Goal: Task Accomplishment & Management: Use online tool/utility

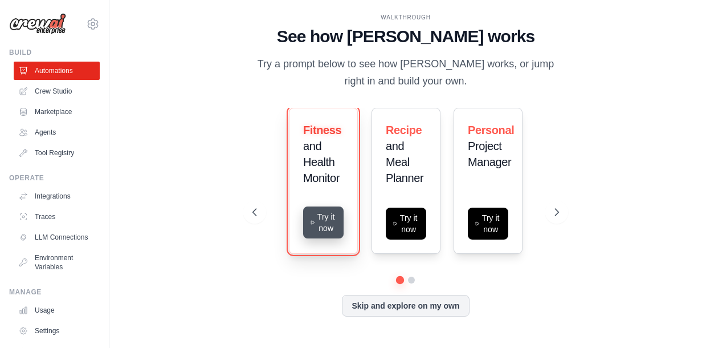
click at [312, 226] on icon at bounding box center [313, 222] width 6 height 9
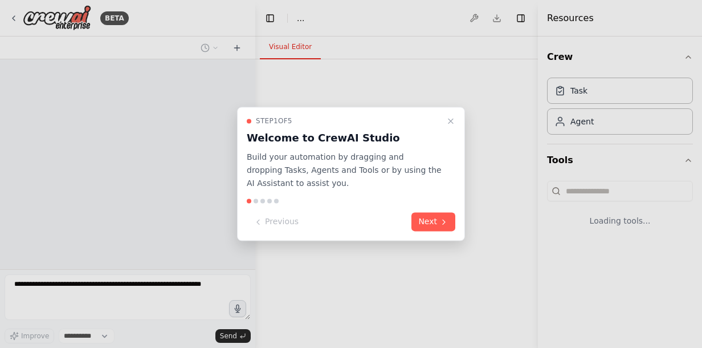
select select "****"
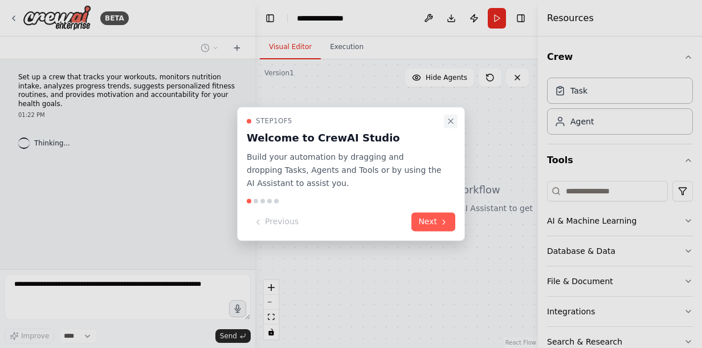
click at [449, 118] on icon "Close walkthrough" at bounding box center [450, 120] width 9 height 9
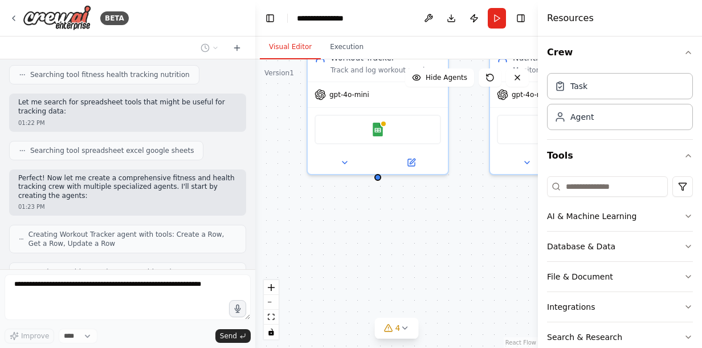
scroll to position [296, 0]
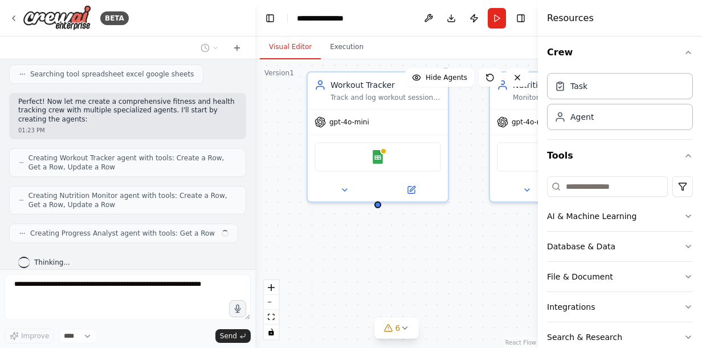
drag, startPoint x: 258, startPoint y: 197, endPoint x: 252, endPoint y: 152, distance: 45.4
click at [252, 152] on div "BETA Set up a crew that tracks your workouts, monitors nutrition intake, analyz…" at bounding box center [351, 174] width 702 height 348
click at [235, 148] on div "Creating Workout Tracker agent with tools: Create a Row, Get a Row, Update a Row" at bounding box center [127, 162] width 237 height 28
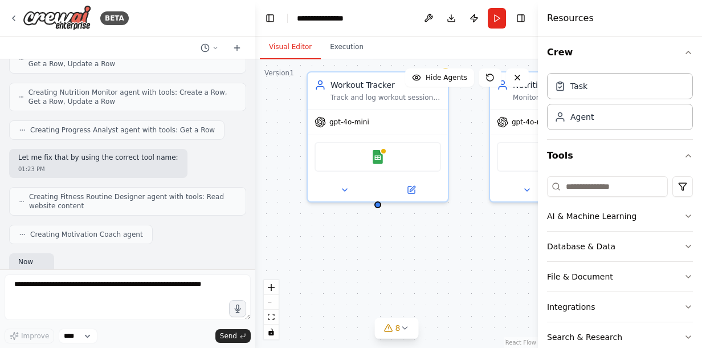
scroll to position [465, 0]
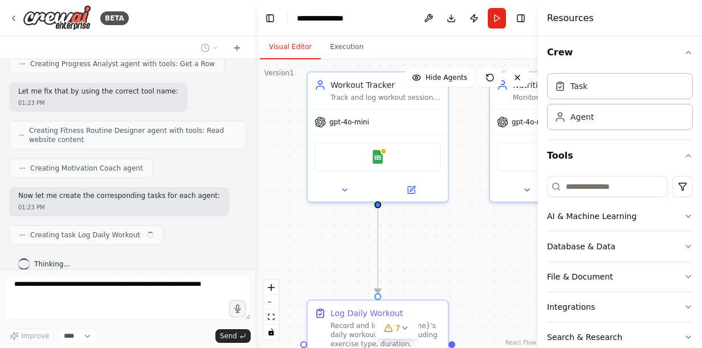
click at [438, 256] on div ".deletable-edge-delete-btn { width: 20px; height: 20px; border: 0px solid #ffff…" at bounding box center [396, 203] width 283 height 288
click at [684, 48] on icon "button" at bounding box center [688, 52] width 9 height 9
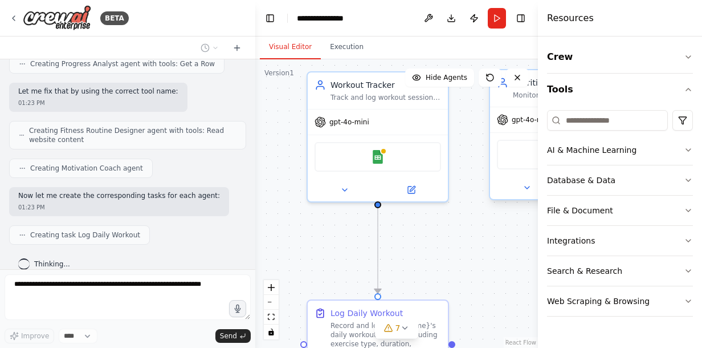
scroll to position [493, 0]
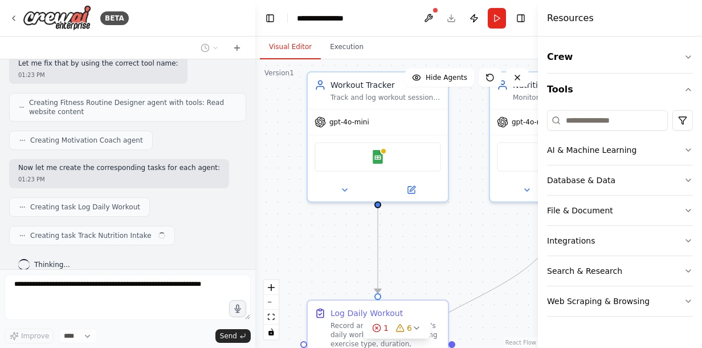
click at [449, 304] on div ".deletable-edge-delete-btn { width: 20px; height: 20px; border: 0px solid #ffff…" at bounding box center [396, 203] width 283 height 288
click at [465, 246] on div ".deletable-edge-delete-btn { width: 20px; height: 20px; border: 0px solid #ffff…" at bounding box center [396, 203] width 283 height 288
click at [524, 15] on button "Toggle Right Sidebar" at bounding box center [521, 18] width 16 height 16
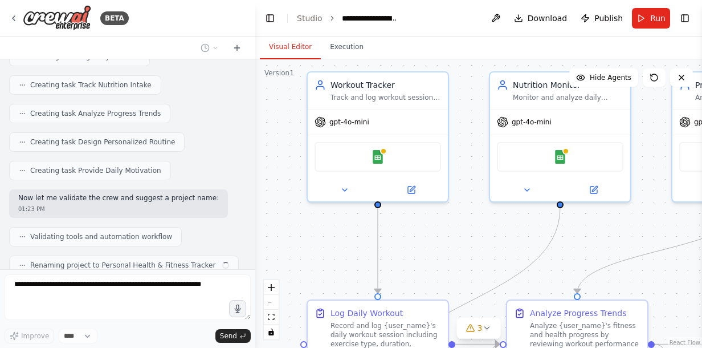
scroll to position [671, 0]
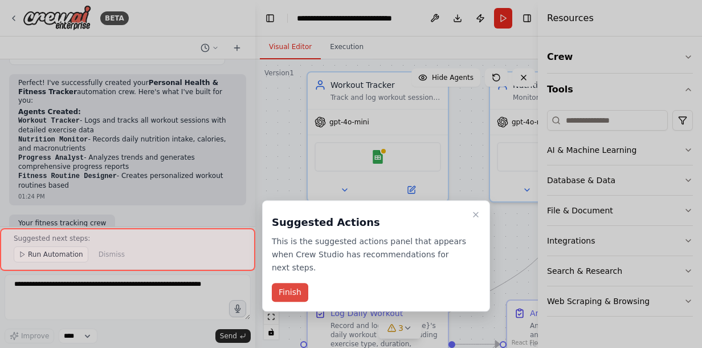
click at [294, 283] on button "Finish" at bounding box center [290, 292] width 36 height 19
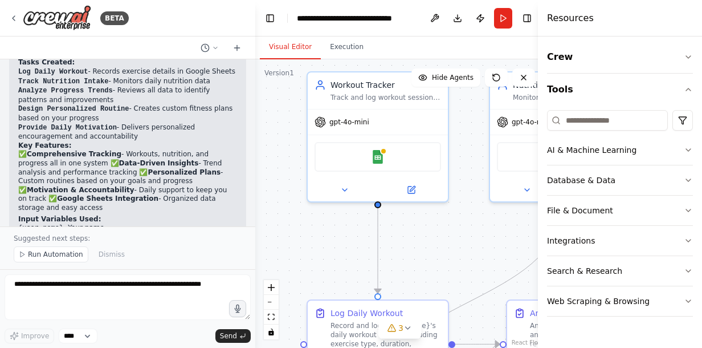
scroll to position [1124, 0]
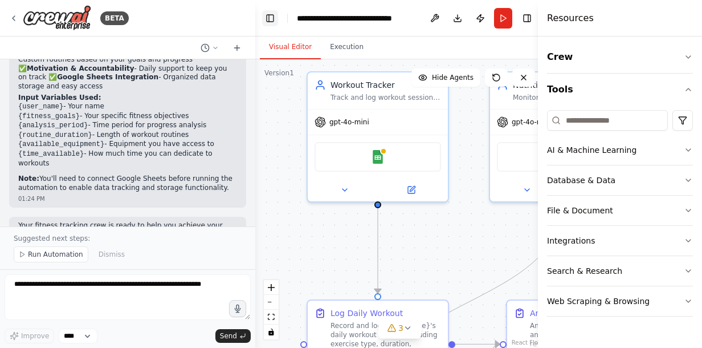
click at [271, 15] on button "Toggle Left Sidebar" at bounding box center [270, 18] width 16 height 16
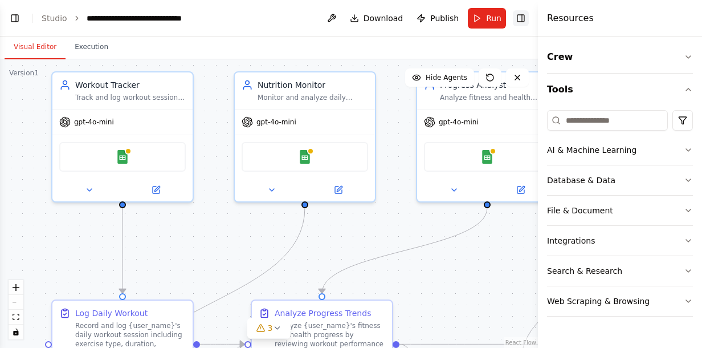
click at [524, 21] on button "Toggle Right Sidebar" at bounding box center [521, 18] width 16 height 16
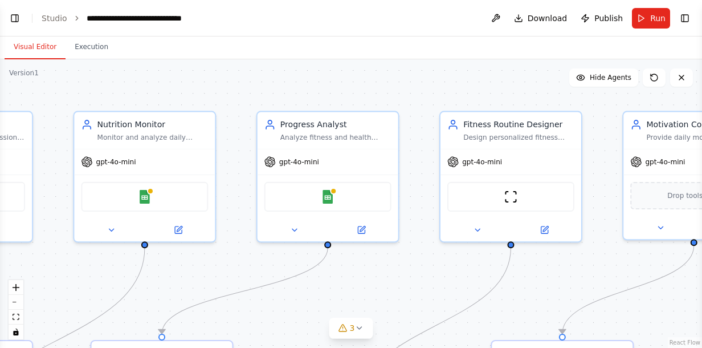
drag, startPoint x: 571, startPoint y: 218, endPoint x: 411, endPoint y: 259, distance: 164.6
click at [411, 259] on div ".deletable-edge-delete-btn { width: 20px; height: 20px; border: 0px solid #ffff…" at bounding box center [351, 203] width 702 height 288
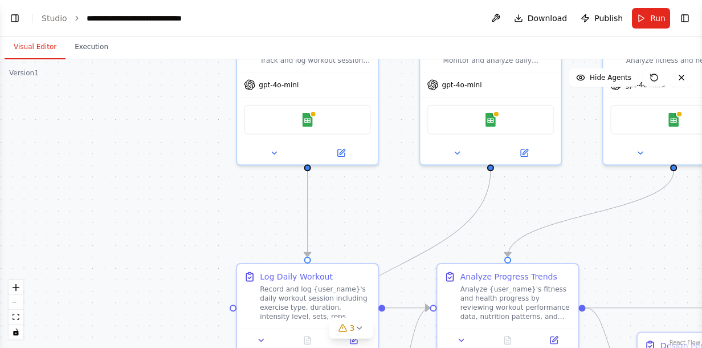
drag, startPoint x: 228, startPoint y: 280, endPoint x: 574, endPoint y: 203, distance: 354.3
click at [574, 203] on div ".deletable-edge-delete-btn { width: 20px; height: 20px; border: 0px solid #ffff…" at bounding box center [351, 203] width 702 height 288
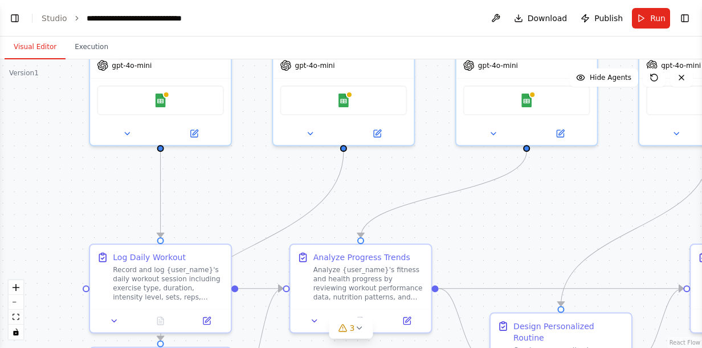
drag, startPoint x: 212, startPoint y: 180, endPoint x: 65, endPoint y: 161, distance: 148.3
click at [65, 161] on div ".deletable-edge-delete-btn { width: 20px; height: 20px; border: 0px solid #ffff…" at bounding box center [351, 203] width 702 height 288
click at [85, 50] on button "Execution" at bounding box center [92, 47] width 52 height 24
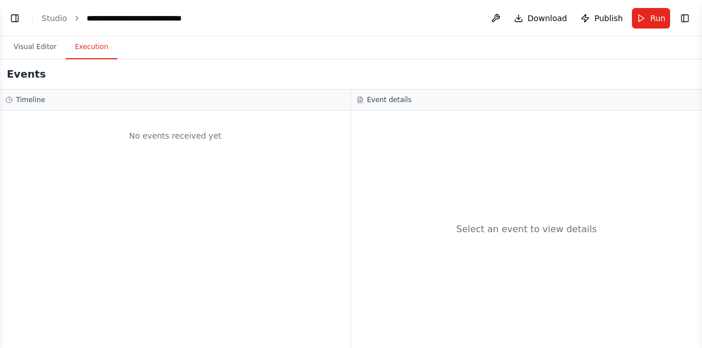
click at [85, 50] on button "Execution" at bounding box center [92, 47] width 52 height 24
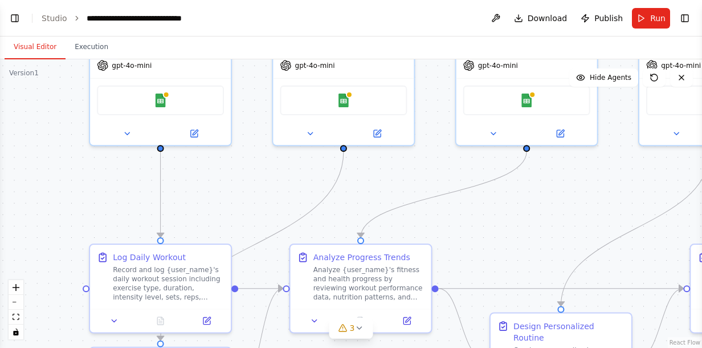
click at [46, 47] on button "Visual Editor" at bounding box center [35, 47] width 61 height 24
click at [649, 17] on button "Run" at bounding box center [651, 18] width 38 height 21
click at [649, 17] on header "**********" at bounding box center [351, 18] width 702 height 36
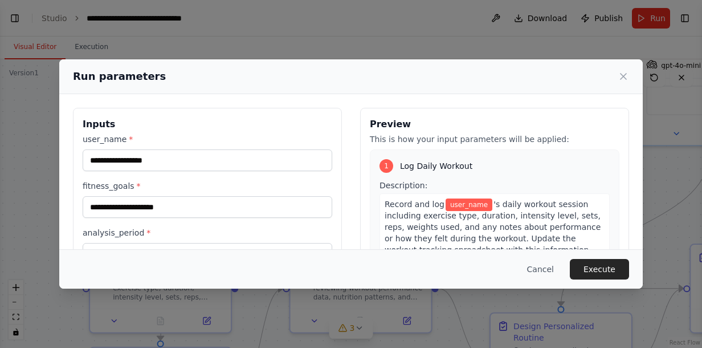
click at [584, 193] on div "Record and log user_name 's daily workout session including exercise type, dura…" at bounding box center [495, 226] width 230 height 67
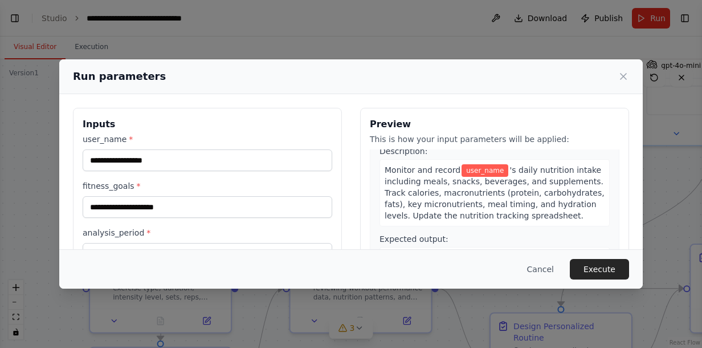
scroll to position [247, 0]
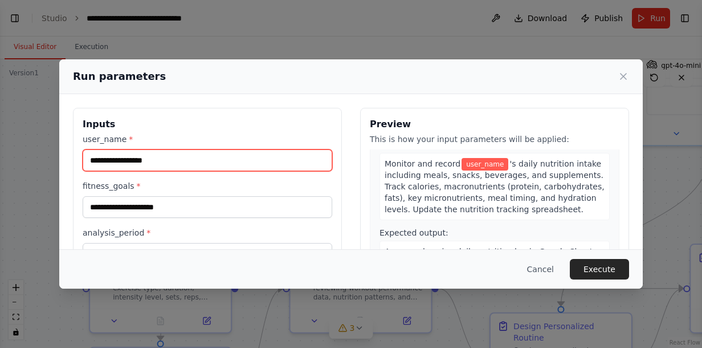
click at [172, 158] on input "user_name *" at bounding box center [208, 160] width 250 height 22
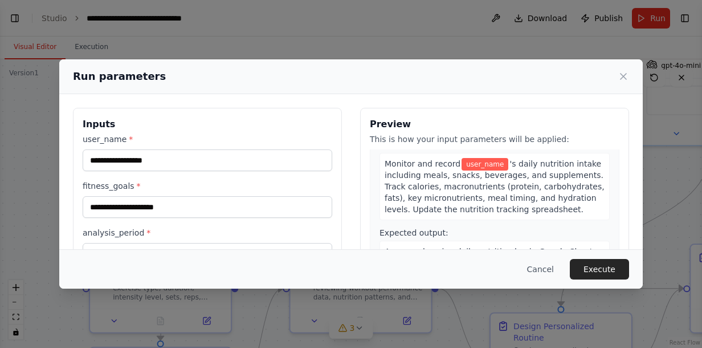
click at [165, 176] on div "user_name * fitness_goals * analysis_period * routine_duration * available_equi…" at bounding box center [208, 268] width 250 height 271
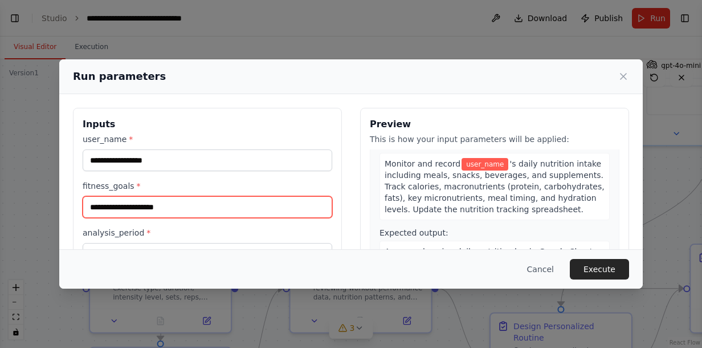
click at [164, 204] on input "fitness_goals *" at bounding box center [208, 207] width 250 height 22
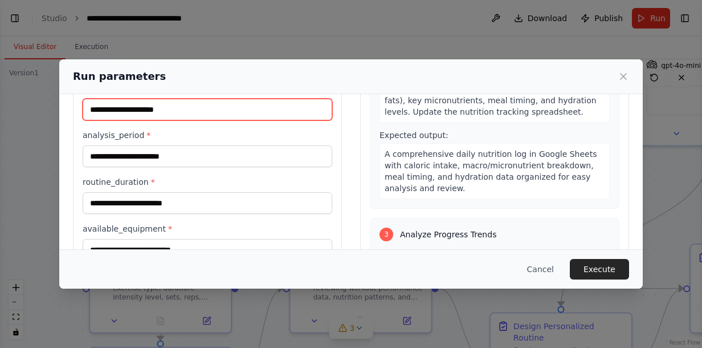
scroll to position [99, 0]
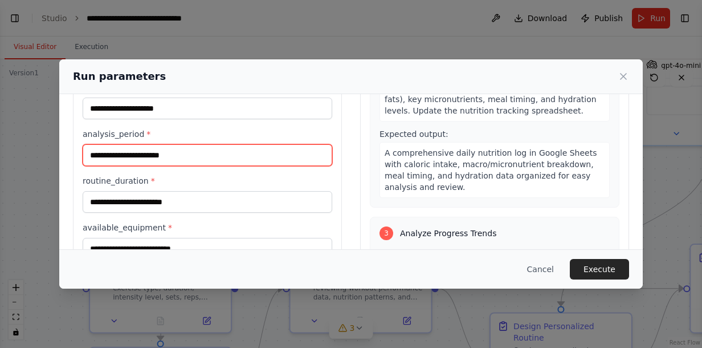
click at [272, 158] on input "analysis_period *" at bounding box center [208, 155] width 250 height 22
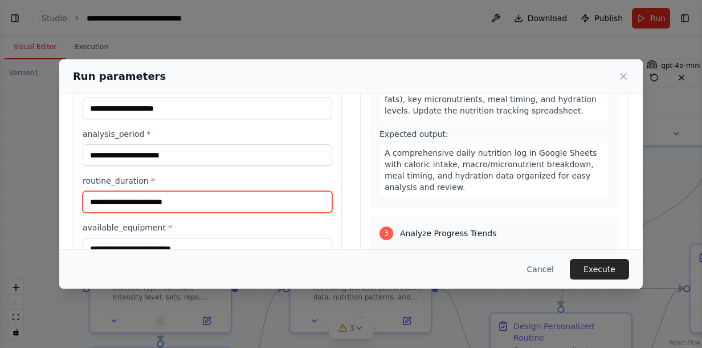
click at [236, 203] on input "routine_duration *" at bounding box center [208, 202] width 250 height 22
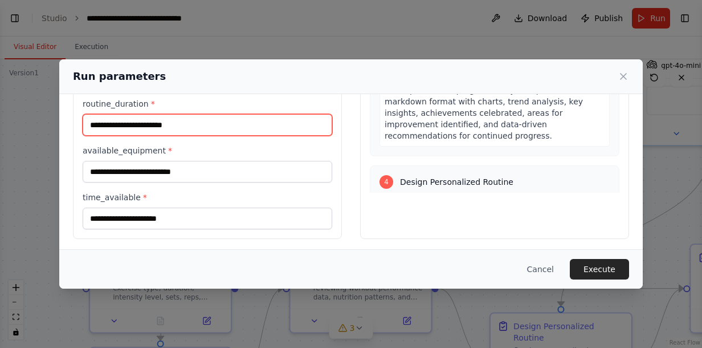
scroll to position [452, 0]
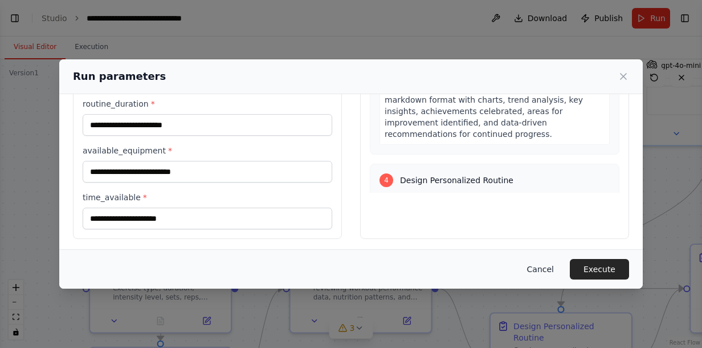
click at [552, 264] on button "Cancel" at bounding box center [540, 269] width 45 height 21
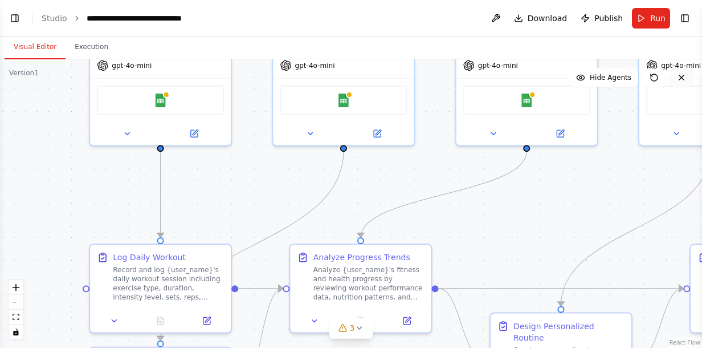
click at [683, 75] on icon at bounding box center [681, 77] width 5 height 5
click at [656, 74] on icon at bounding box center [654, 77] width 9 height 9
click at [599, 74] on span "Hide Agents" at bounding box center [611, 77] width 42 height 9
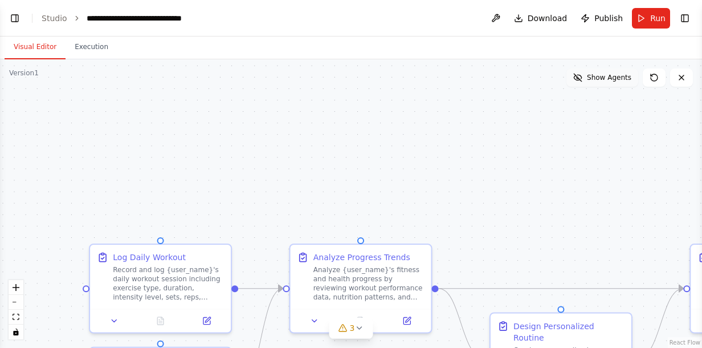
click at [599, 74] on span "Show Agents" at bounding box center [609, 77] width 44 height 9
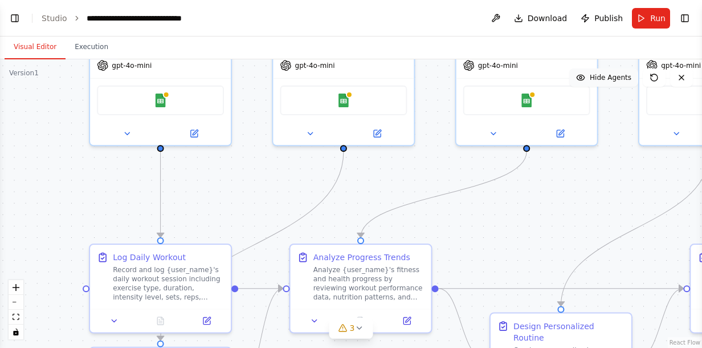
click at [599, 74] on span "Hide Agents" at bounding box center [611, 77] width 42 height 9
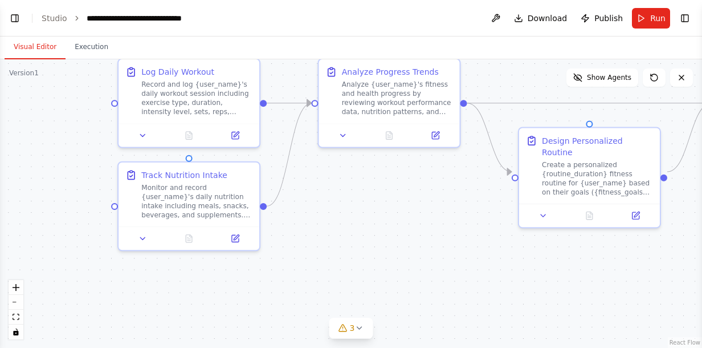
drag, startPoint x: 527, startPoint y: 246, endPoint x: 555, endPoint y: 60, distance: 187.4
click at [555, 60] on div ".deletable-edge-delete-btn { width: 20px; height: 20px; border: 0px solid #ffff…" at bounding box center [351, 203] width 702 height 288
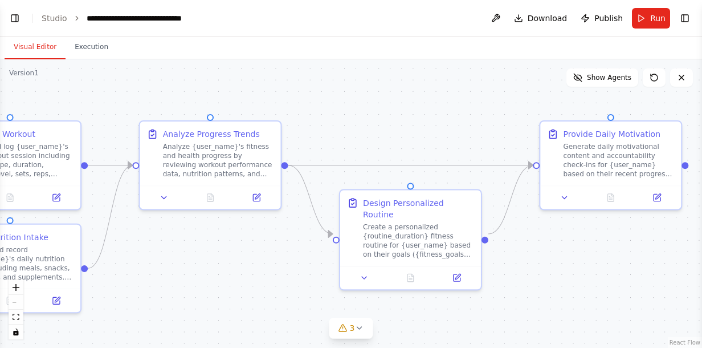
drag, startPoint x: 341, startPoint y: 206, endPoint x: 161, endPoint y: 268, distance: 190.8
click at [161, 268] on div ".deletable-edge-delete-btn { width: 20px; height: 20px; border: 0px solid #ffff…" at bounding box center [351, 203] width 702 height 288
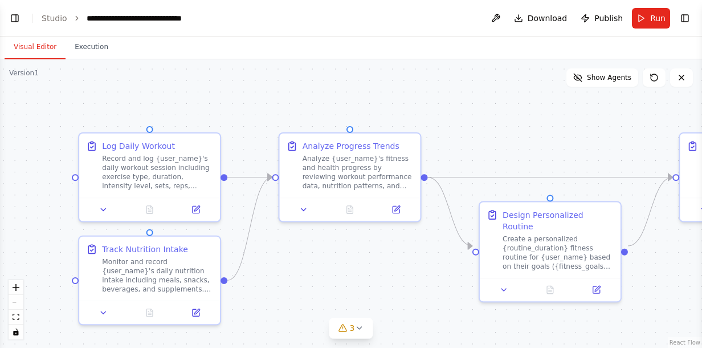
drag, startPoint x: 584, startPoint y: 247, endPoint x: 725, endPoint y: 259, distance: 141.9
click at [701, 259] on html "BETA Set up a crew that tracks your workouts, monitors nutrition intake, analyz…" at bounding box center [351, 174] width 702 height 348
click at [154, 159] on div "Record and log {user_name}'s daily workout session including exercise type, dur…" at bounding box center [157, 170] width 111 height 36
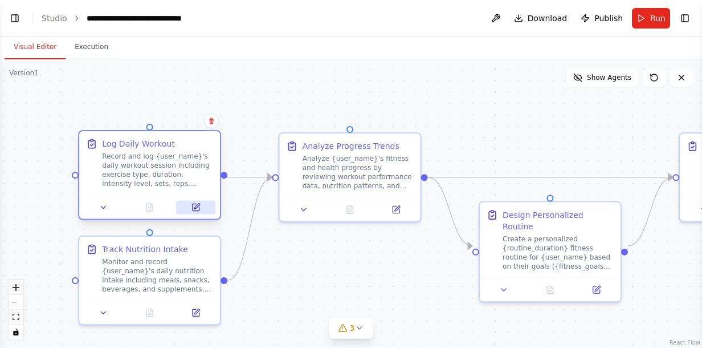
click at [198, 208] on icon at bounding box center [196, 206] width 7 height 7
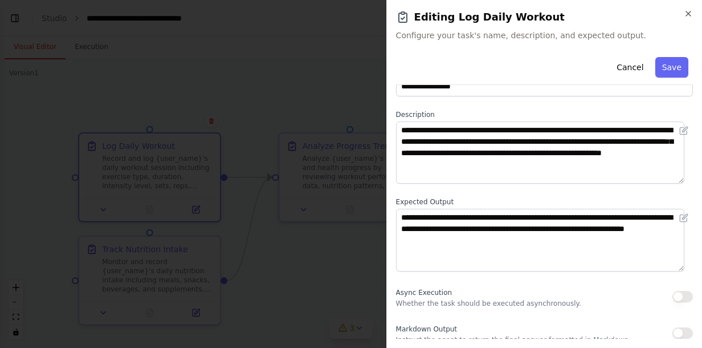
scroll to position [32, 0]
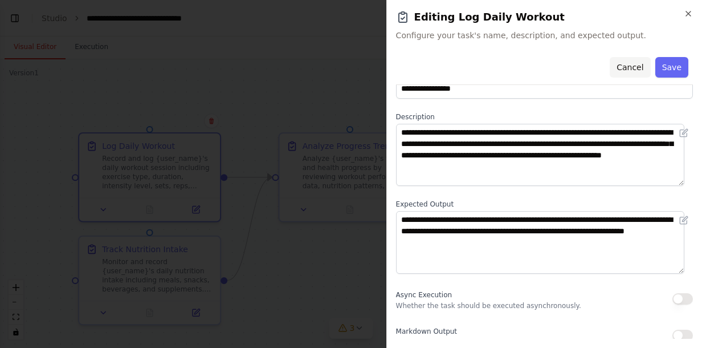
click at [623, 64] on button "Cancel" at bounding box center [630, 67] width 40 height 21
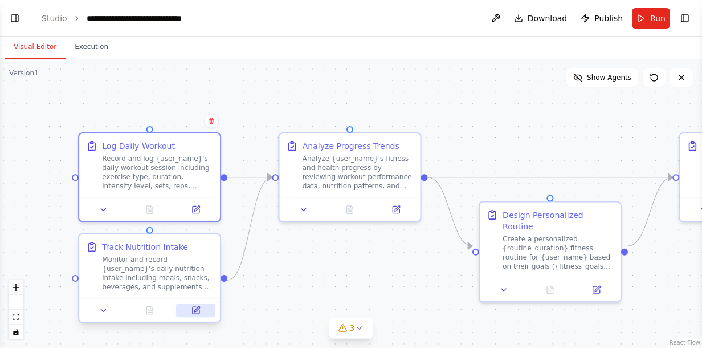
click at [196, 308] on icon at bounding box center [196, 309] width 5 height 5
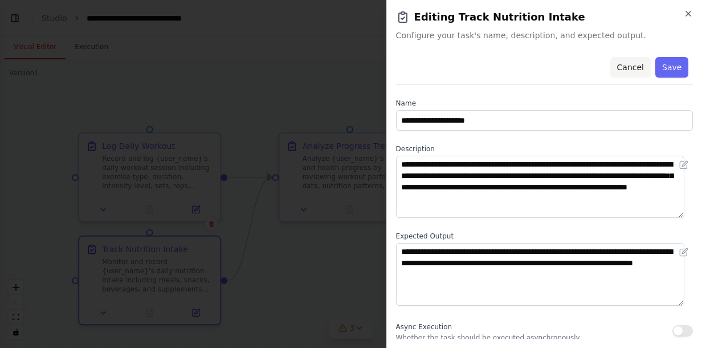
click at [622, 68] on button "Cancel" at bounding box center [630, 67] width 40 height 21
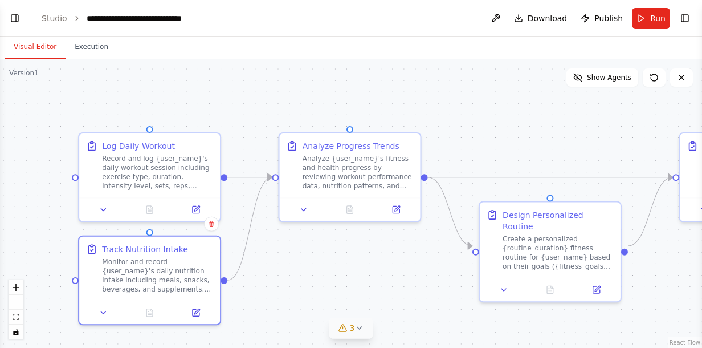
click at [361, 328] on icon at bounding box center [358, 327] width 9 height 9
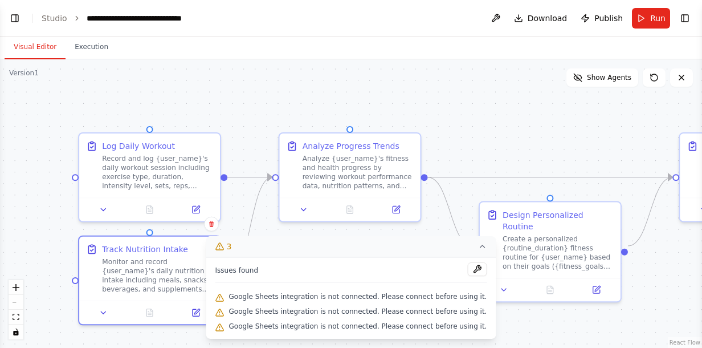
click at [548, 127] on div ".deletable-edge-delete-btn { width: 20px; height: 20px; border: 0px solid #ffff…" at bounding box center [351, 203] width 702 height 288
click at [607, 72] on button "Show Agents" at bounding box center [602, 77] width 72 height 18
click at [607, 72] on button "Hide Agents" at bounding box center [603, 77] width 69 height 18
click at [487, 88] on div ".deletable-edge-delete-btn { width: 20px; height: 20px; border: 0px solid #ffff…" at bounding box center [351, 203] width 702 height 288
click at [478, 248] on icon at bounding box center [482, 246] width 9 height 9
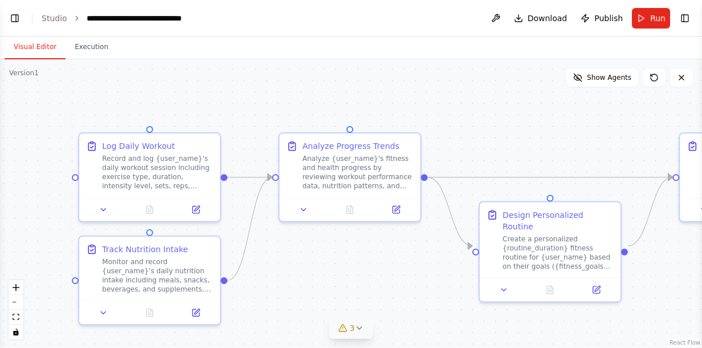
click at [507, 112] on div ".deletable-edge-delete-btn { width: 20px; height: 20px; border: 0px solid #ffff…" at bounding box center [351, 203] width 702 height 288
click at [684, 76] on icon at bounding box center [681, 77] width 9 height 9
click at [537, 19] on span "Download" at bounding box center [548, 18] width 40 height 11
click at [343, 102] on div ".deletable-edge-delete-btn { width: 20px; height: 20px; border: 0px solid #ffff…" at bounding box center [351, 203] width 702 height 288
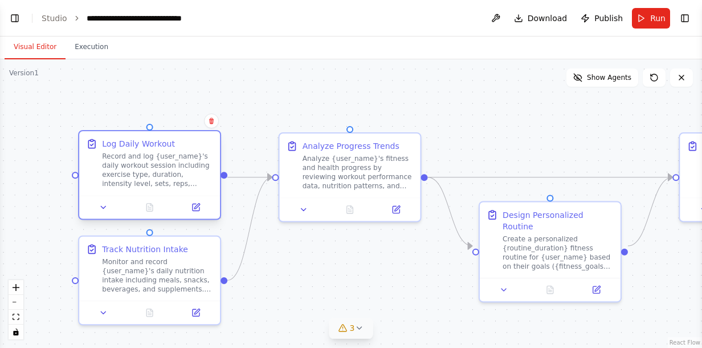
click at [158, 144] on div "Log Daily Workout" at bounding box center [138, 143] width 73 height 11
click at [56, 19] on link "Studio" at bounding box center [55, 18] width 26 height 9
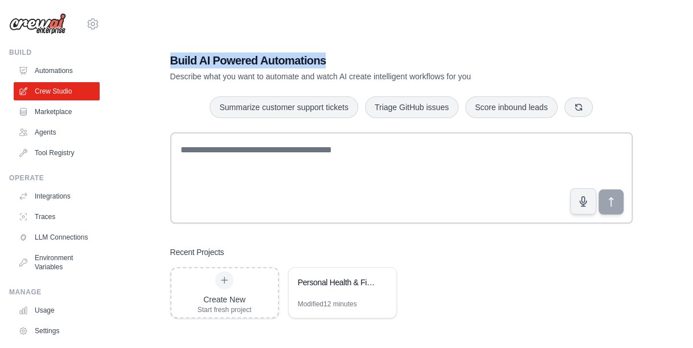
drag, startPoint x: 173, startPoint y: 60, endPoint x: 331, endPoint y: 28, distance: 160.5
click at [331, 28] on div "Build AI Powered Automations Describe what you want to automate and watch AI cr…" at bounding box center [402, 185] width 548 height 348
click at [204, 82] on div "Build AI Powered Automations Describe what you want to automate and watch AI cr…" at bounding box center [402, 185] width 490 height 302
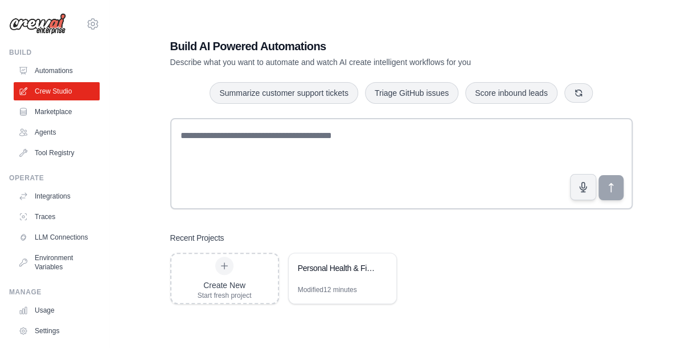
scroll to position [23, 0]
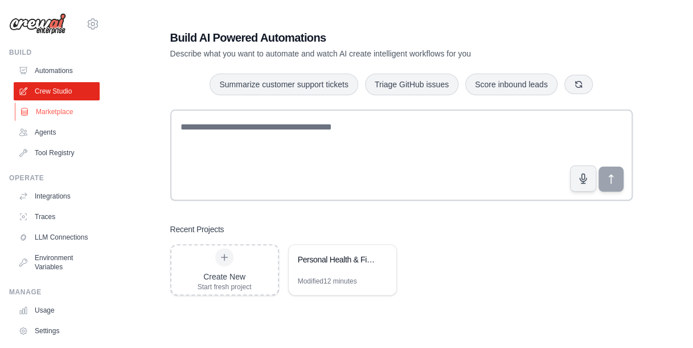
click at [56, 113] on link "Marketplace" at bounding box center [58, 112] width 86 height 18
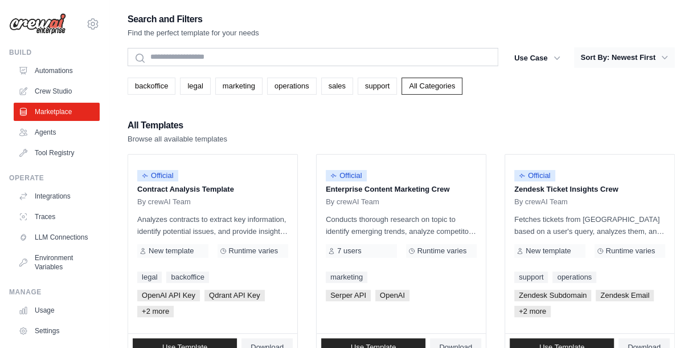
click at [664, 62] on icon "button" at bounding box center [664, 57] width 11 height 11
click at [54, 130] on link "Agents" at bounding box center [58, 132] width 86 height 18
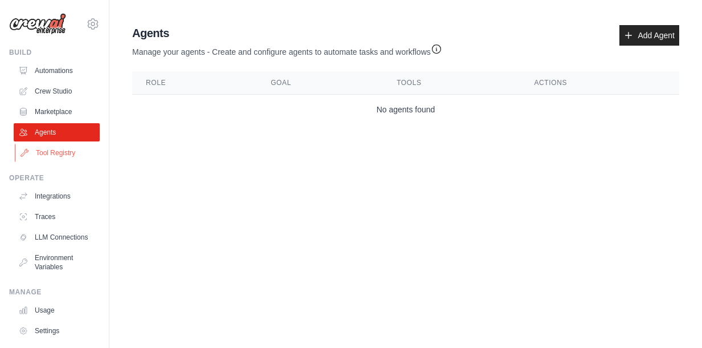
click at [54, 153] on link "Tool Registry" at bounding box center [58, 153] width 86 height 18
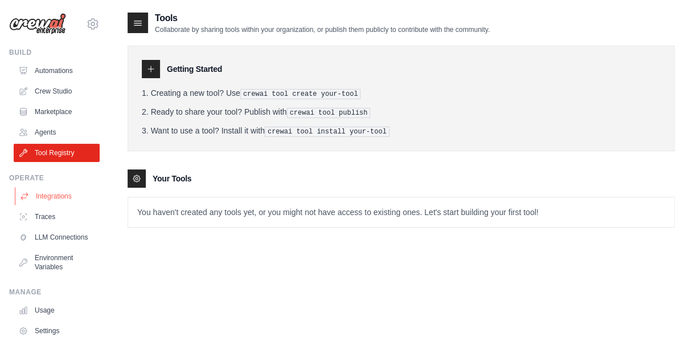
click at [53, 193] on link "Integrations" at bounding box center [58, 196] width 86 height 18
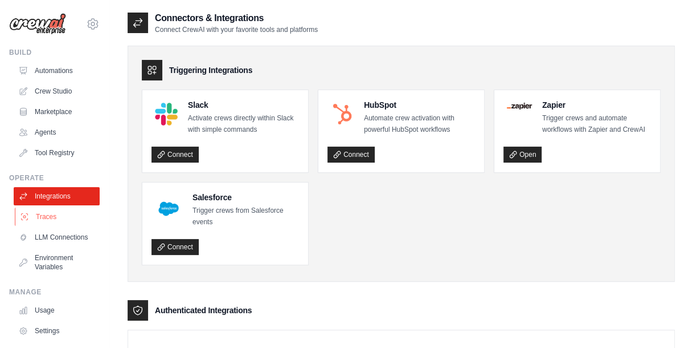
click at [43, 211] on link "Traces" at bounding box center [58, 216] width 86 height 18
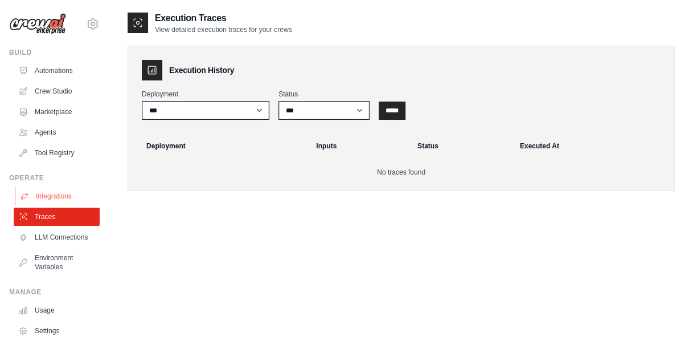
click at [61, 197] on link "Integrations" at bounding box center [58, 196] width 86 height 18
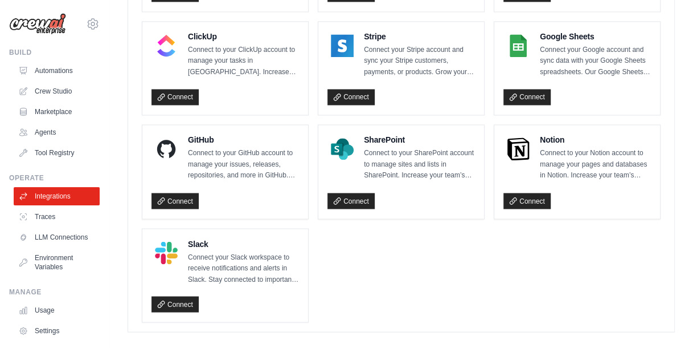
scroll to position [856, 0]
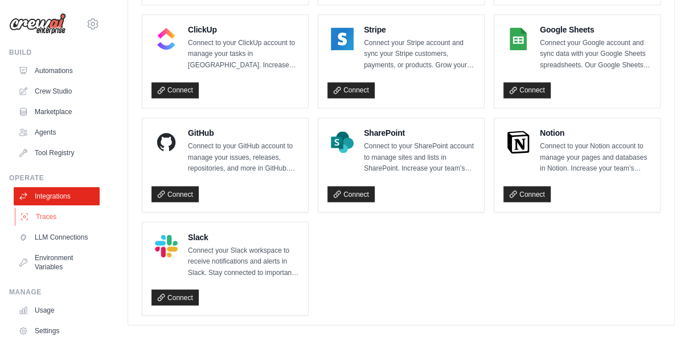
click at [42, 213] on link "Traces" at bounding box center [58, 216] width 86 height 18
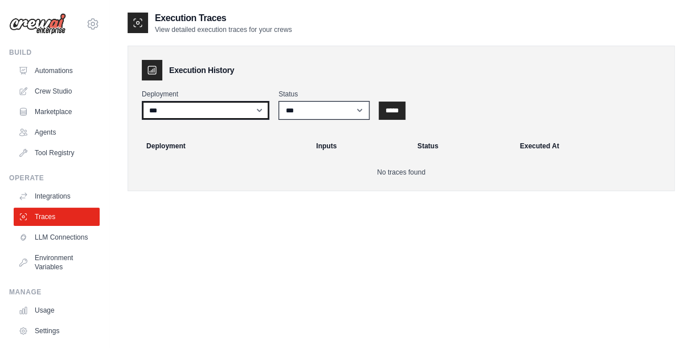
click at [263, 113] on select "***" at bounding box center [206, 110] width 128 height 19
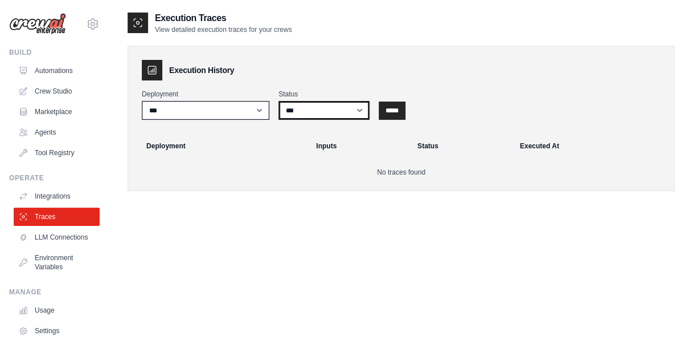
click at [326, 108] on select "*** ********* ******* *****" at bounding box center [324, 110] width 91 height 19
click at [361, 48] on div "Execution History Deployment *** Status *** ********* ******* ***** ***** Deplo…" at bounding box center [402, 118] width 548 height 145
click at [48, 232] on link "LLM Connections" at bounding box center [58, 237] width 86 height 18
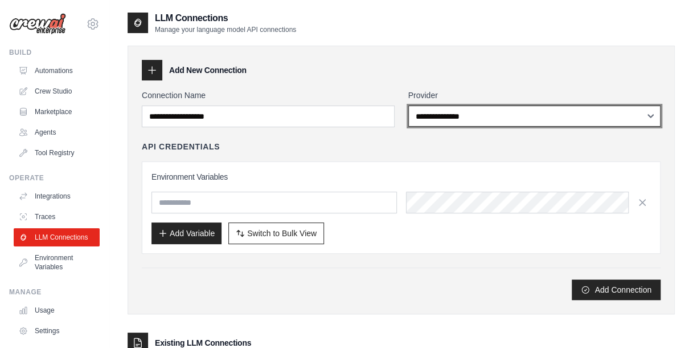
click at [475, 113] on select "**********" at bounding box center [535, 115] width 253 height 21
click at [409, 105] on select "**********" at bounding box center [535, 115] width 253 height 21
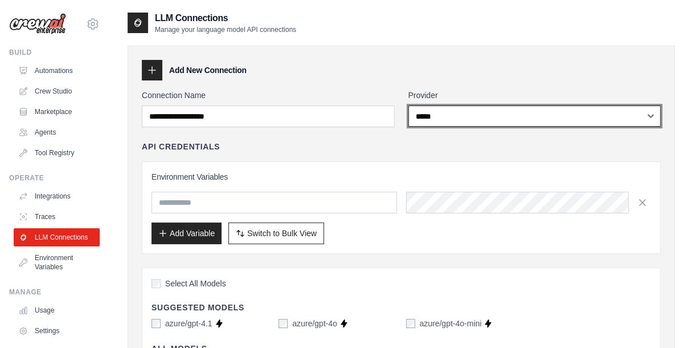
click at [601, 116] on select "**********" at bounding box center [535, 115] width 253 height 21
click at [409, 105] on select "**********" at bounding box center [535, 115] width 253 height 21
click at [593, 109] on select "**********" at bounding box center [535, 115] width 253 height 21
select select "******"
click at [409, 105] on select "**********" at bounding box center [535, 115] width 253 height 21
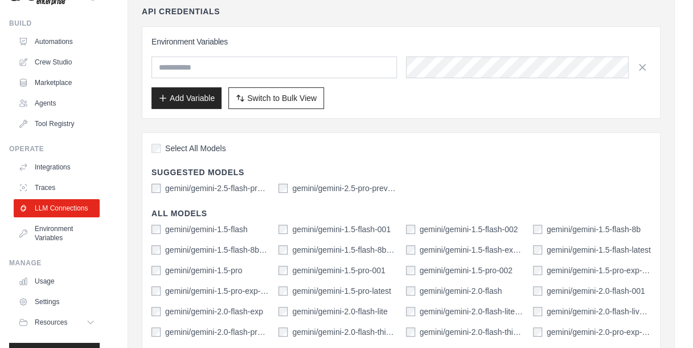
scroll to position [61, 0]
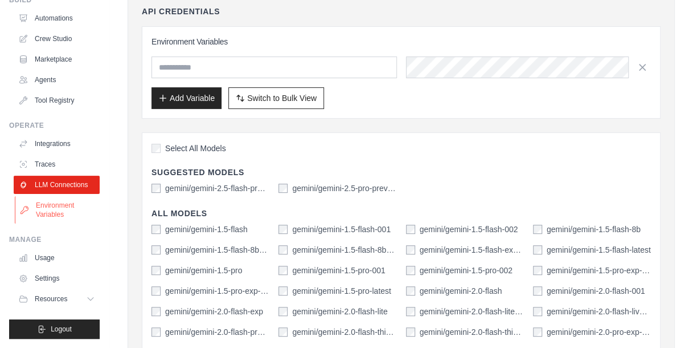
click at [46, 205] on link "Environment Variables" at bounding box center [58, 209] width 86 height 27
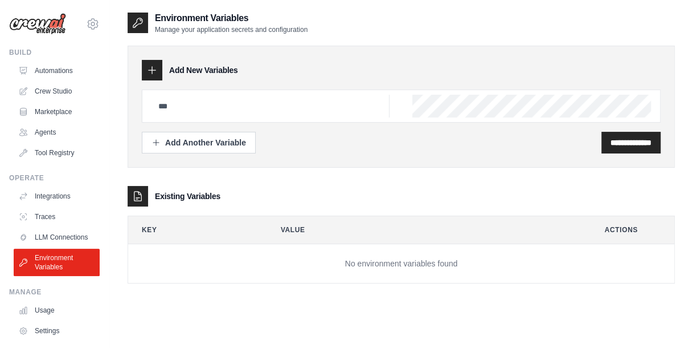
scroll to position [61, 0]
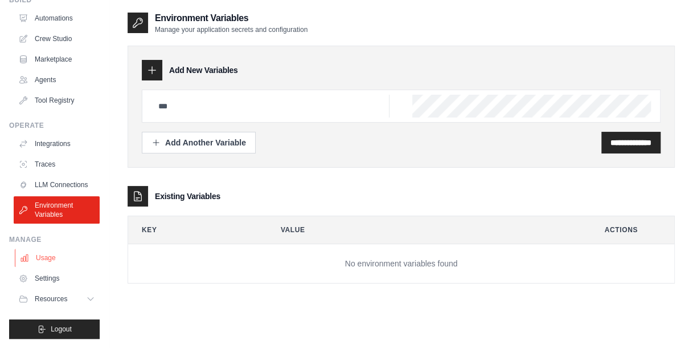
click at [46, 256] on link "Usage" at bounding box center [58, 257] width 86 height 18
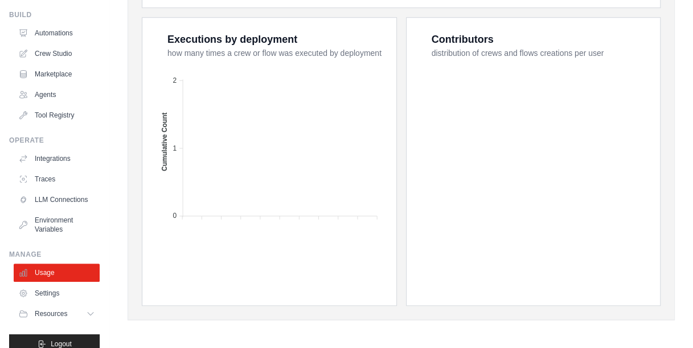
scroll to position [61, 0]
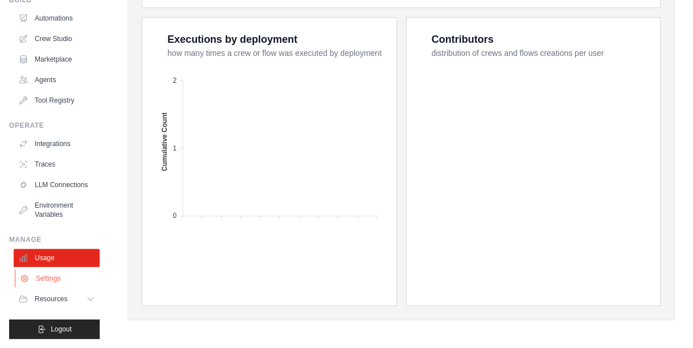
click at [62, 280] on link "Settings" at bounding box center [58, 278] width 86 height 18
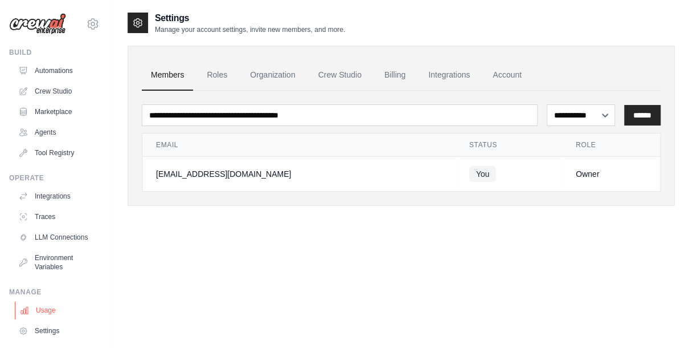
click at [51, 319] on link "Usage" at bounding box center [58, 310] width 86 height 18
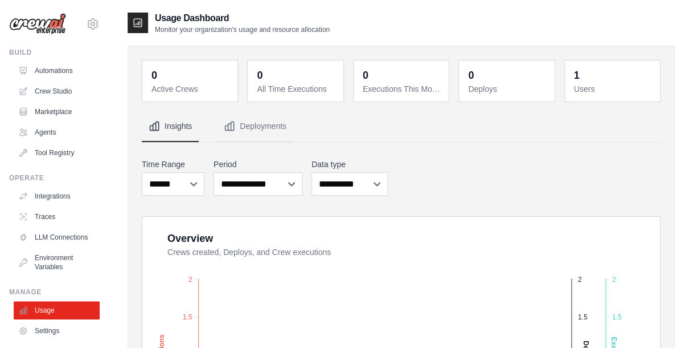
click at [574, 80] on div "1" at bounding box center [577, 75] width 6 height 16
click at [58, 73] on link "Automations" at bounding box center [58, 71] width 86 height 18
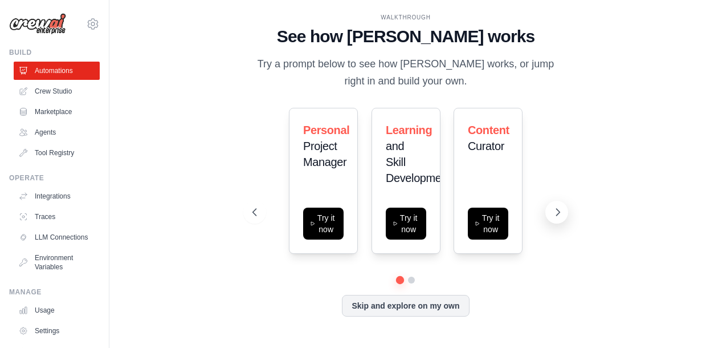
click at [554, 213] on icon at bounding box center [557, 211] width 11 height 11
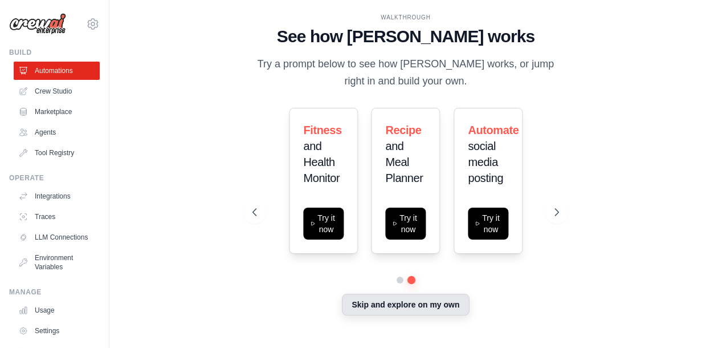
click at [404, 305] on button "Skip and explore on my own" at bounding box center [405, 304] width 127 height 22
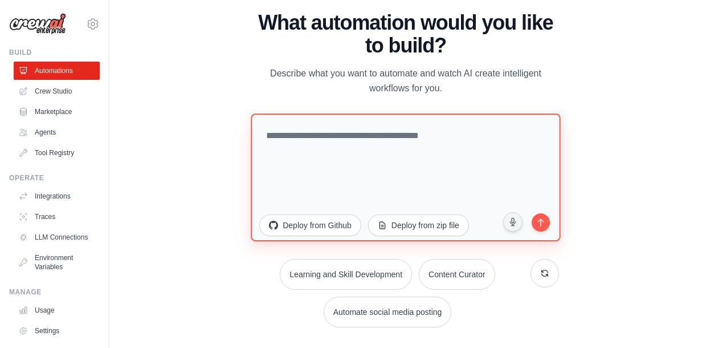
click at [341, 139] on textarea at bounding box center [405, 177] width 309 height 128
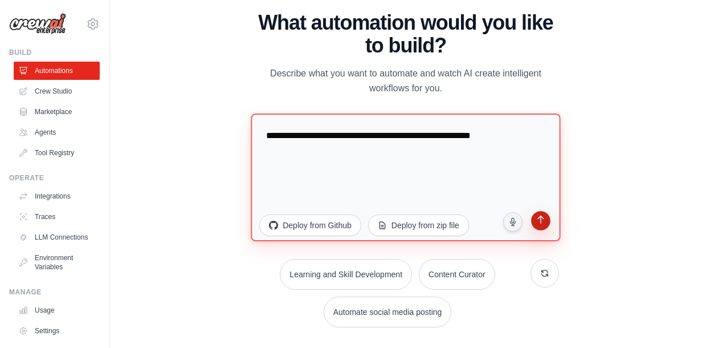
type textarea "**********"
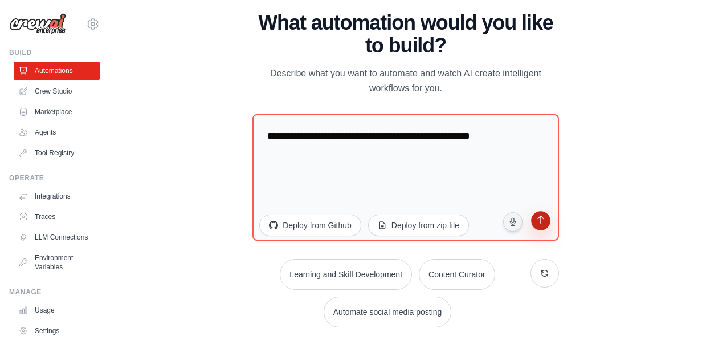
click at [542, 222] on icon "submit" at bounding box center [540, 220] width 11 height 11
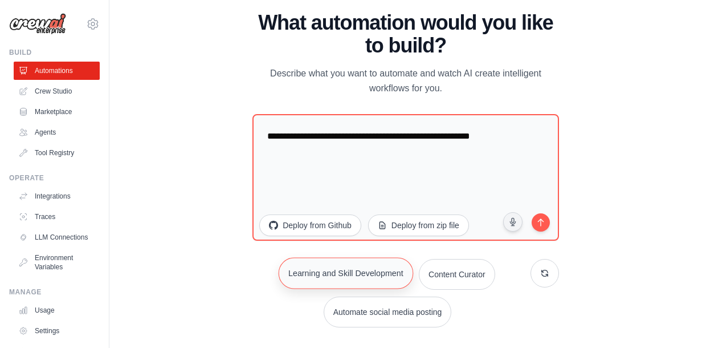
click at [344, 271] on button "Learning and Skill Development" at bounding box center [346, 272] width 134 height 31
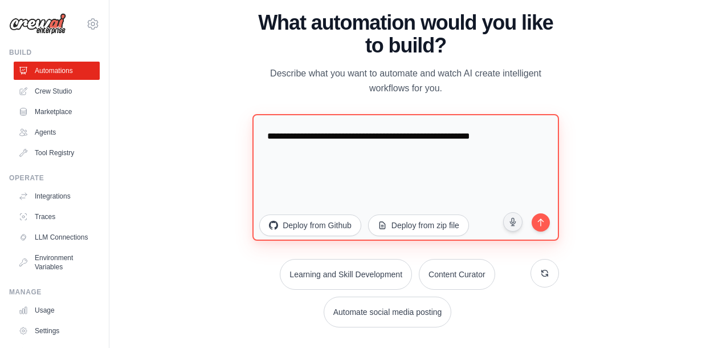
click at [423, 173] on textarea "**********" at bounding box center [405, 177] width 307 height 127
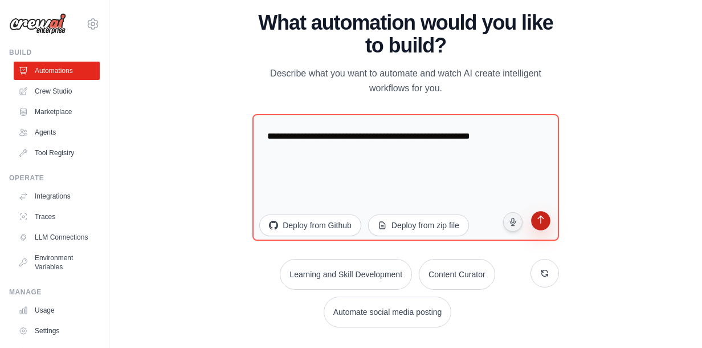
click at [538, 223] on icon "submit" at bounding box center [540, 220] width 11 height 11
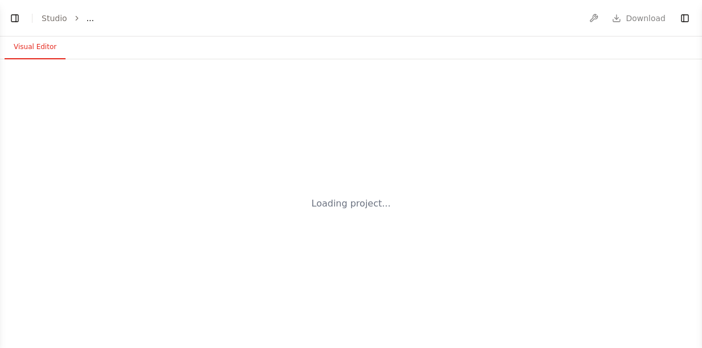
select select "****"
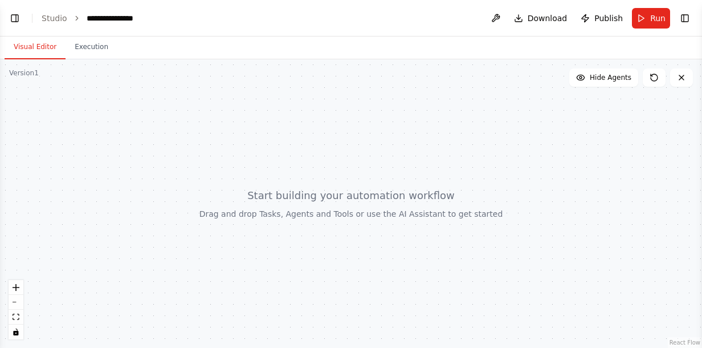
scroll to position [30, 0]
click at [610, 80] on span "Hide Agents" at bounding box center [611, 77] width 42 height 9
click at [610, 80] on span "Show Agents" at bounding box center [609, 77] width 44 height 9
click at [13, 288] on icon "zoom in" at bounding box center [16, 287] width 7 height 7
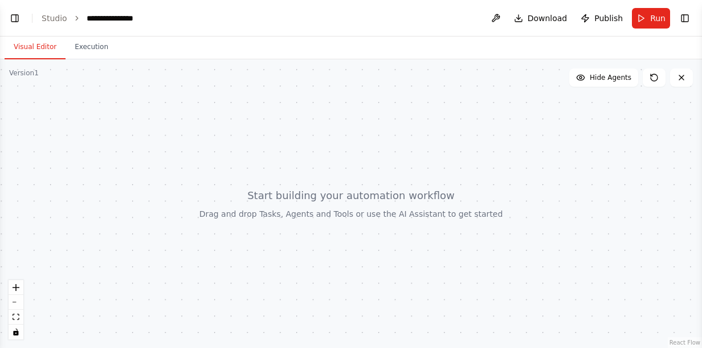
click at [224, 141] on div at bounding box center [351, 203] width 702 height 288
drag, startPoint x: 175, startPoint y: 109, endPoint x: 384, endPoint y: 175, distance: 219.2
click at [384, 175] on div at bounding box center [351, 203] width 702 height 288
drag, startPoint x: 235, startPoint y: 222, endPoint x: 386, endPoint y: 198, distance: 153.5
click at [386, 198] on div at bounding box center [351, 203] width 702 height 288
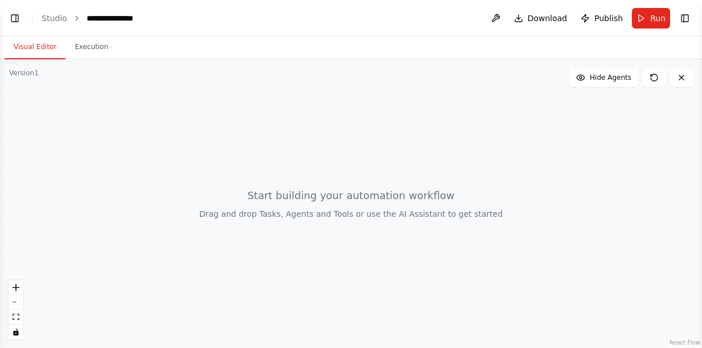
scroll to position [99, 0]
click at [656, 21] on span "Run" at bounding box center [657, 18] width 15 height 11
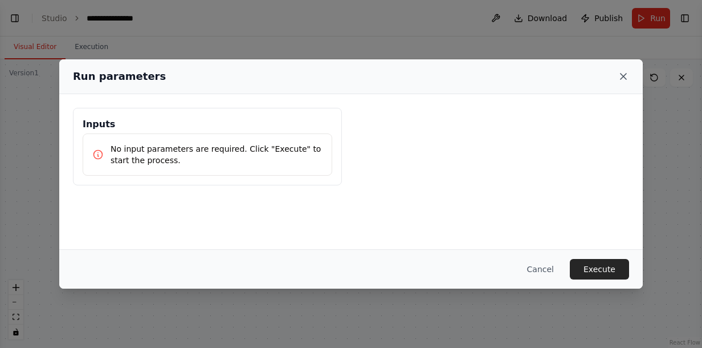
click at [626, 72] on icon at bounding box center [623, 76] width 11 height 11
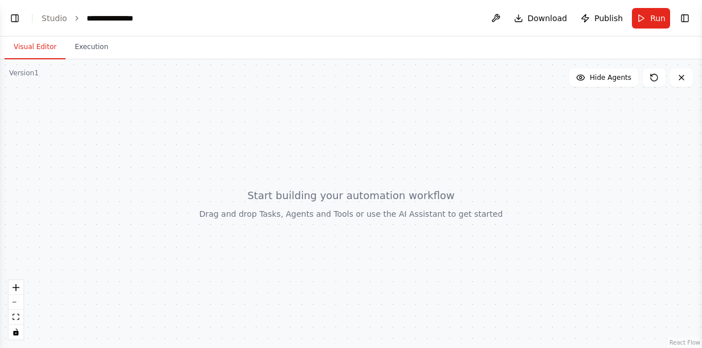
scroll to position [211, 0]
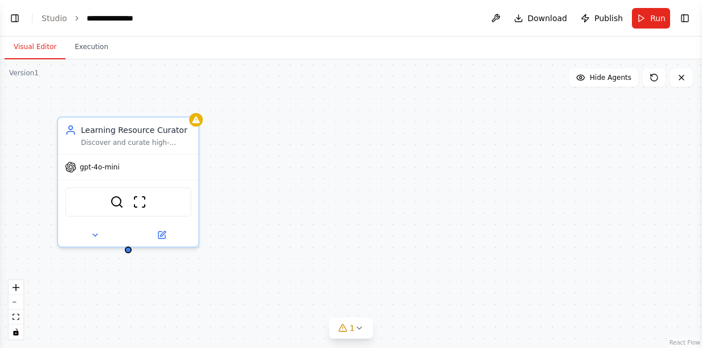
click at [403, 180] on div "Learning Resource Curator Discover and curate high-quality, personalized learni…" at bounding box center [351, 203] width 702 height 288
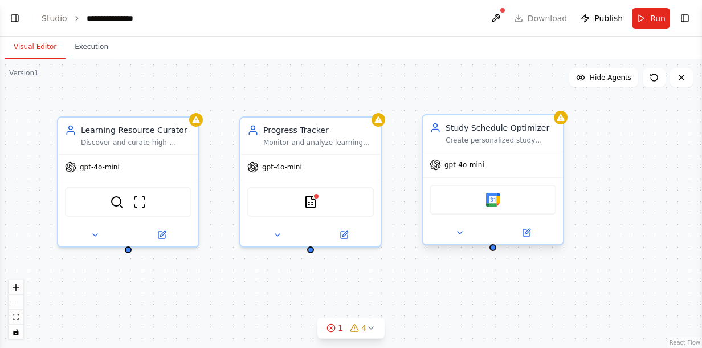
scroll to position [314, 0]
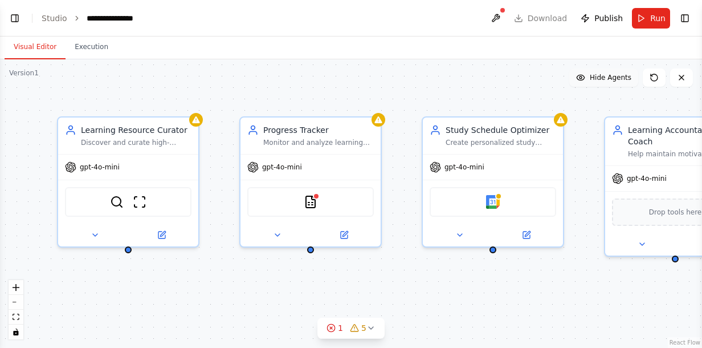
click at [612, 80] on span "Hide Agents" at bounding box center [611, 77] width 42 height 9
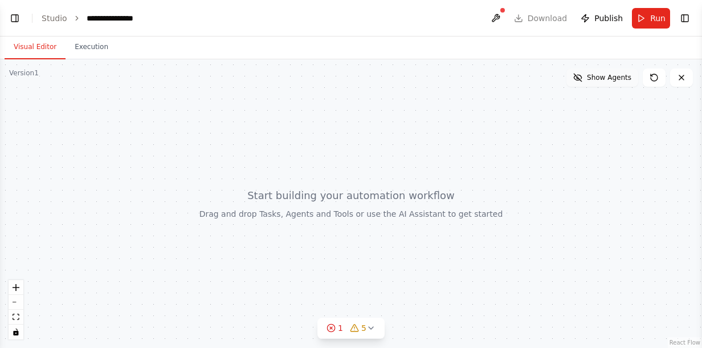
click at [612, 80] on span "Show Agents" at bounding box center [609, 77] width 44 height 9
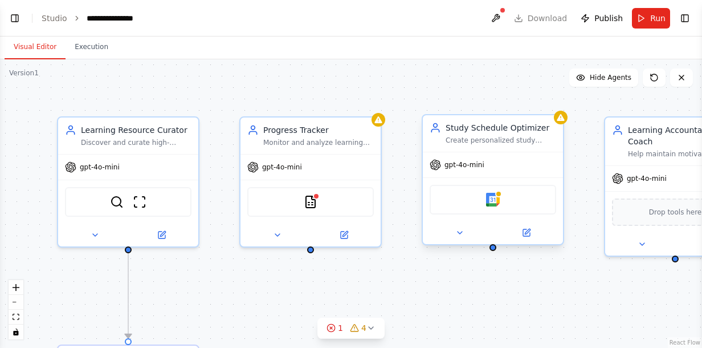
scroll to position [408, 0]
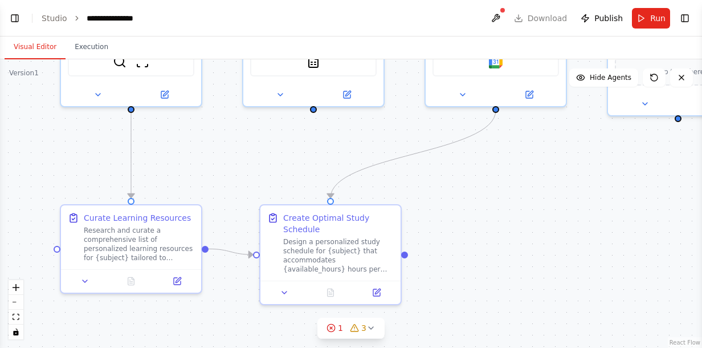
drag, startPoint x: 594, startPoint y: 181, endPoint x: 597, endPoint y: 41, distance: 140.2
click at [597, 41] on div "Visual Editor Execution Version 1 Show Tools Hide Agents .deletable-edge-delete…" at bounding box center [351, 191] width 702 height 311
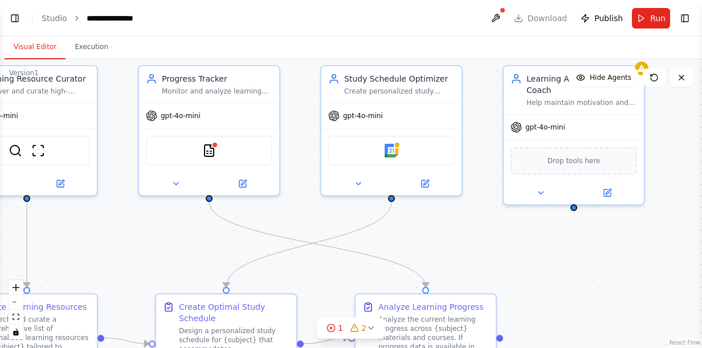
drag, startPoint x: 173, startPoint y: 154, endPoint x: 48, endPoint y: 247, distance: 155.9
click at [48, 247] on div ".deletable-edge-delete-btn { width: 20px; height: 20px; border: 0px solid #ffff…" at bounding box center [351, 203] width 702 height 288
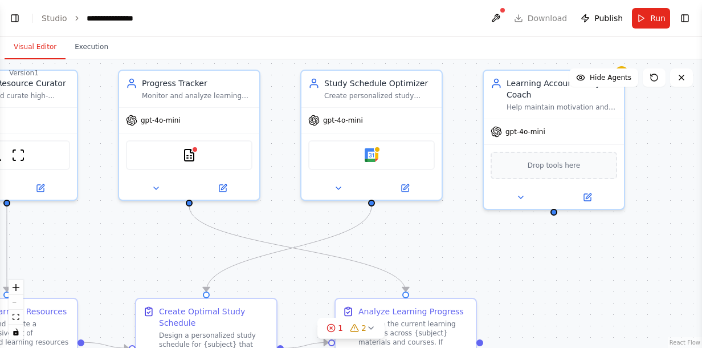
scroll to position [474, 0]
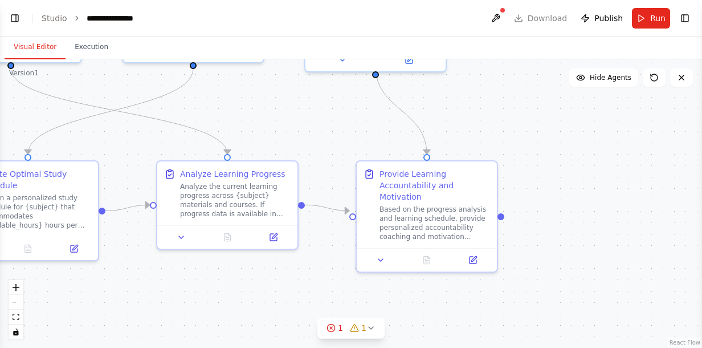
drag, startPoint x: 422, startPoint y: 225, endPoint x: 244, endPoint y: 87, distance: 225.4
click at [244, 87] on div ".deletable-edge-delete-btn { width: 20px; height: 20px; border: 0px solid #ffff…" at bounding box center [351, 203] width 702 height 288
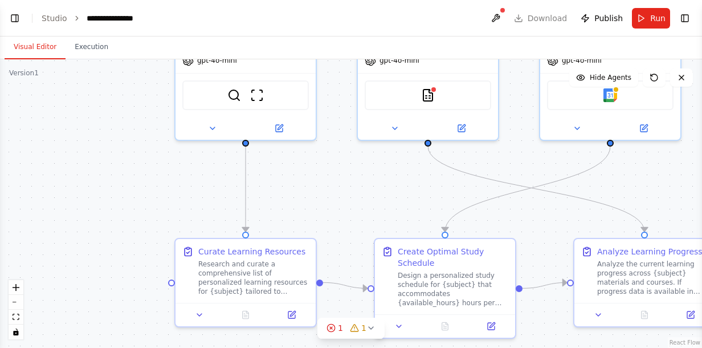
drag, startPoint x: 309, startPoint y: 289, endPoint x: 727, endPoint y: 368, distance: 424.4
click at [701, 347] on html "BETA Build a crew that curates personalized learning resources, tracks your pro…" at bounding box center [351, 174] width 702 height 348
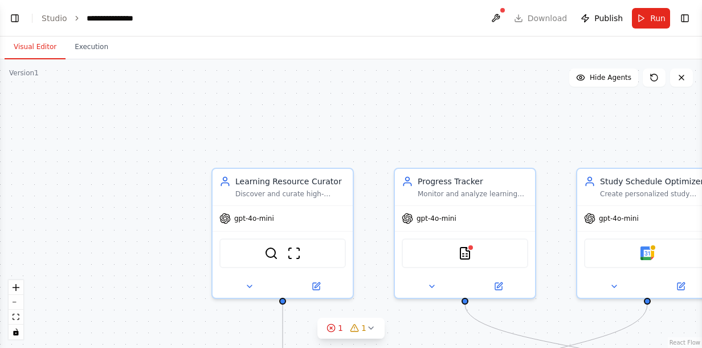
scroll to position [614, 0]
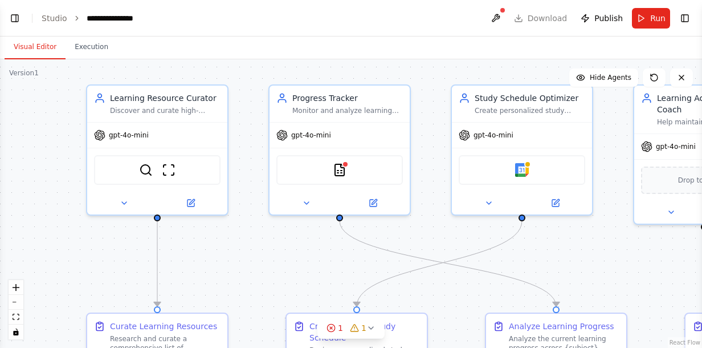
drag, startPoint x: 91, startPoint y: 112, endPoint x: 0, endPoint y: 183, distance: 115.7
click at [0, 183] on html "BETA Build a crew that curates personalized learning resources, tracks your pro…" at bounding box center [351, 174] width 702 height 348
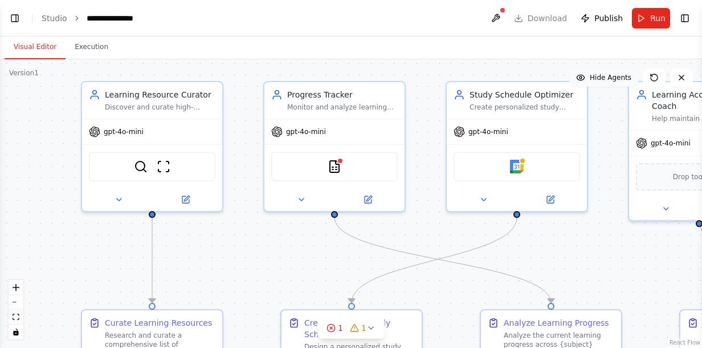
scroll to position [689, 0]
click at [607, 79] on span "Hide Agents" at bounding box center [611, 77] width 42 height 9
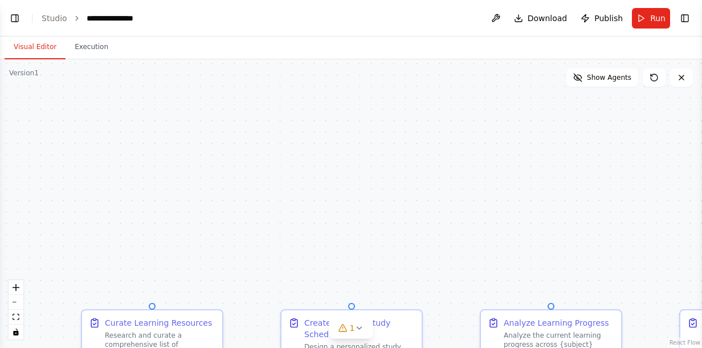
scroll to position [756, 0]
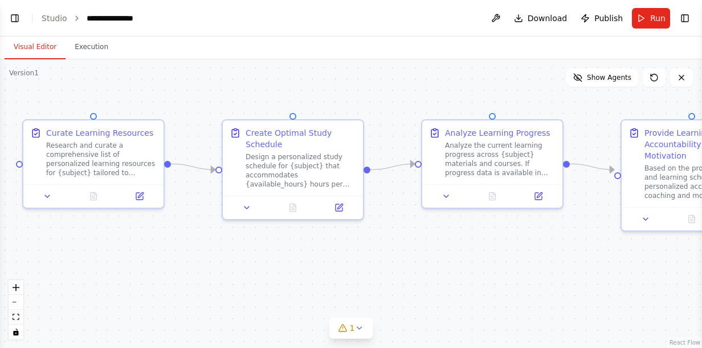
drag, startPoint x: 553, startPoint y: 231, endPoint x: 494, endPoint y: 42, distance: 198.6
click at [494, 42] on div "Visual Editor Execution Version 1 Show Tools Show Agents .deletable-edge-delete…" at bounding box center [351, 191] width 702 height 311
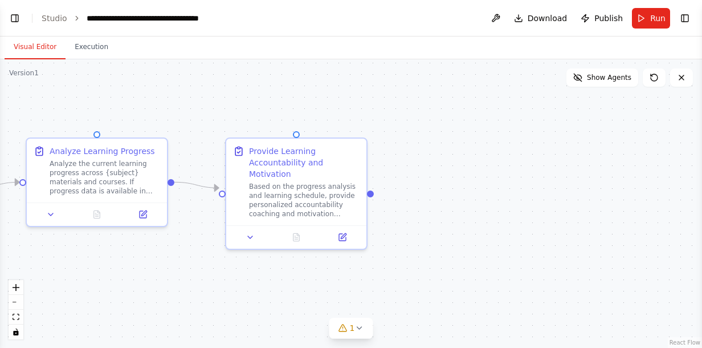
scroll to position [850, 0]
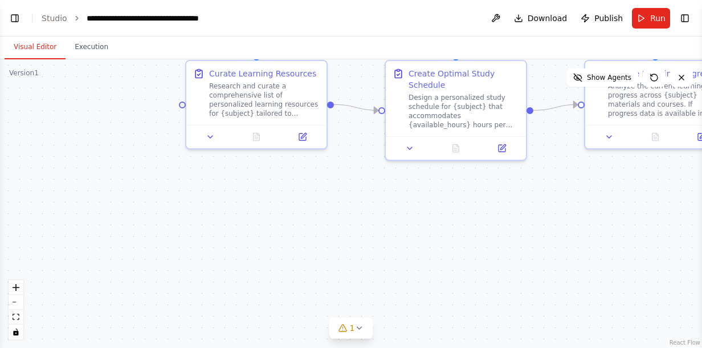
drag, startPoint x: 519, startPoint y: 271, endPoint x: 727, endPoint y: 210, distance: 216.2
click at [701, 210] on html "BETA Build a crew that curates personalized learning resources, tracks your pro…" at bounding box center [351, 174] width 702 height 348
click at [56, 18] on link "Studio" at bounding box center [55, 18] width 26 height 9
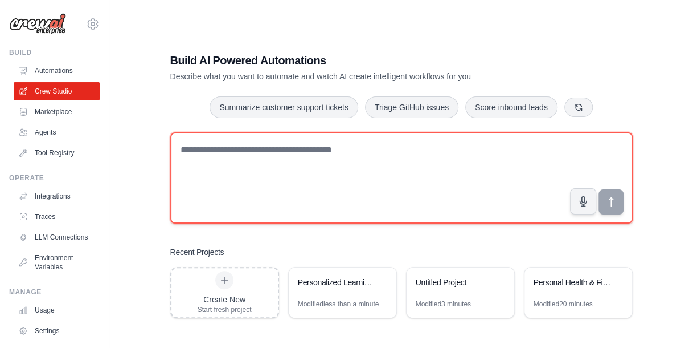
click at [340, 150] on textarea at bounding box center [401, 177] width 463 height 91
type textarea "*"
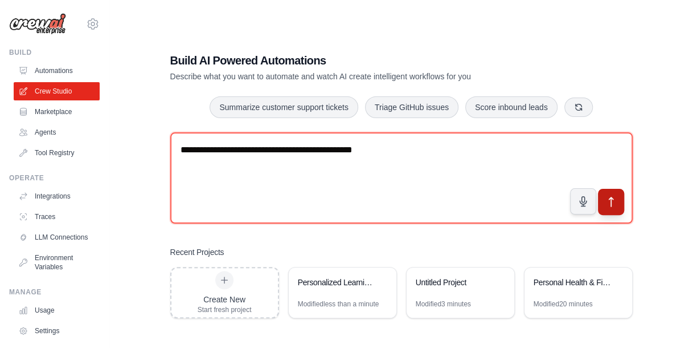
type textarea "**********"
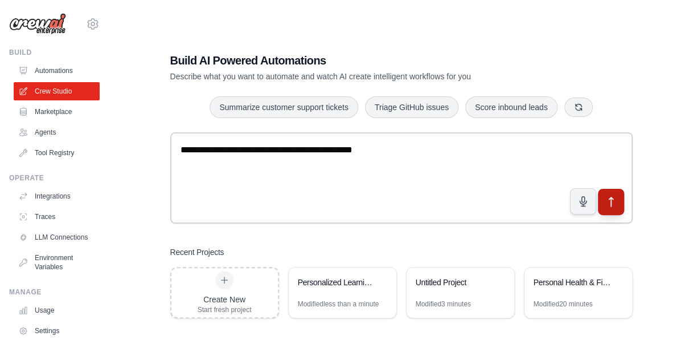
click at [612, 201] on icon "submit" at bounding box center [611, 202] width 12 height 12
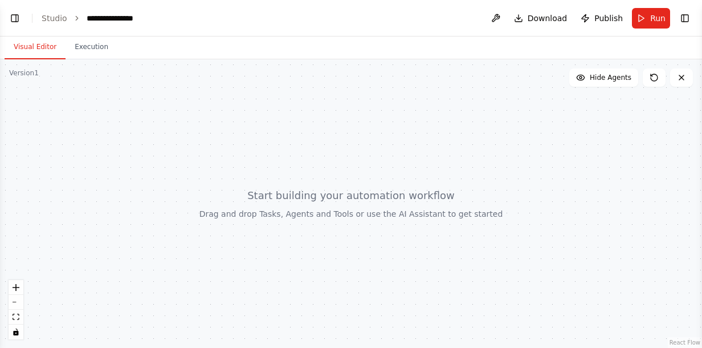
scroll to position [12, 0]
click at [267, 158] on div at bounding box center [351, 203] width 702 height 288
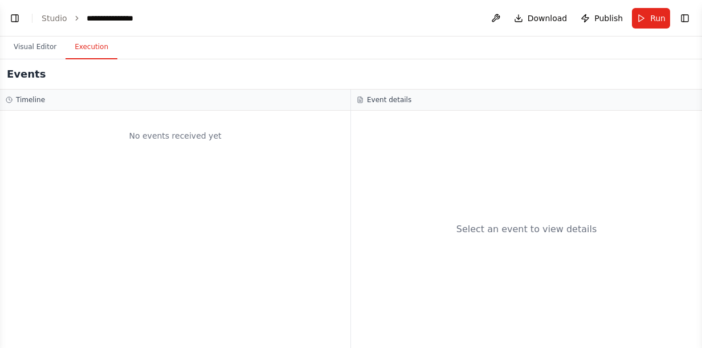
click at [91, 51] on button "Execution" at bounding box center [92, 47] width 52 height 24
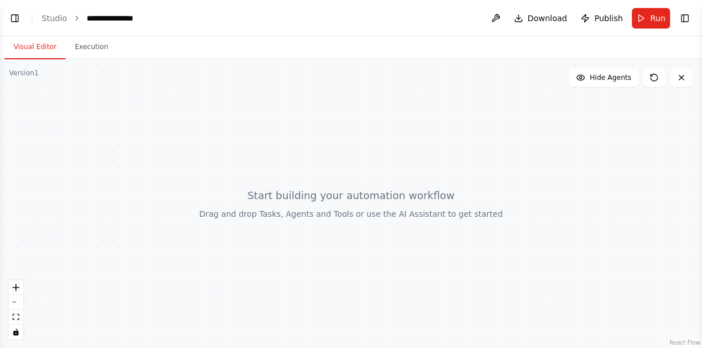
click at [28, 41] on button "Visual Editor" at bounding box center [35, 47] width 61 height 24
click at [659, 17] on span "Run" at bounding box center [657, 18] width 15 height 11
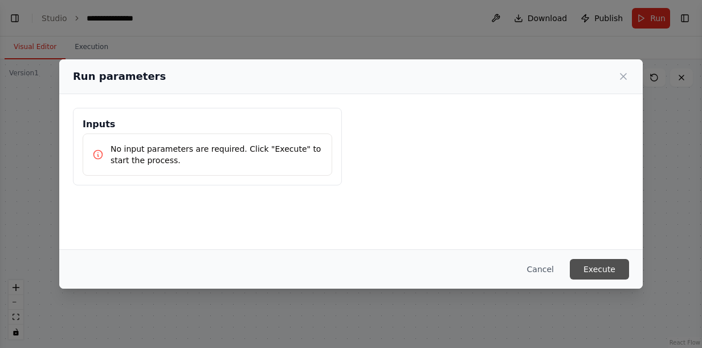
click at [596, 270] on button "Execute" at bounding box center [599, 269] width 59 height 21
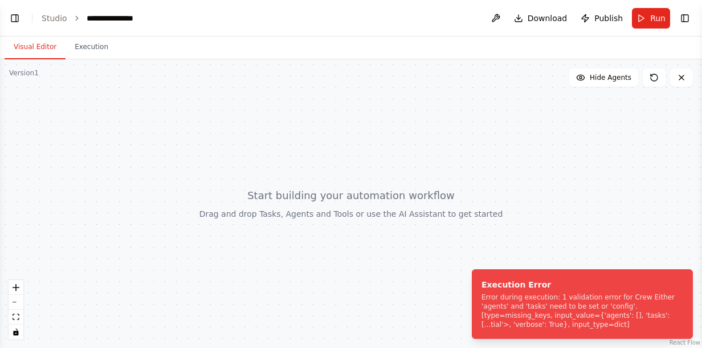
click at [554, 183] on div at bounding box center [351, 203] width 702 height 288
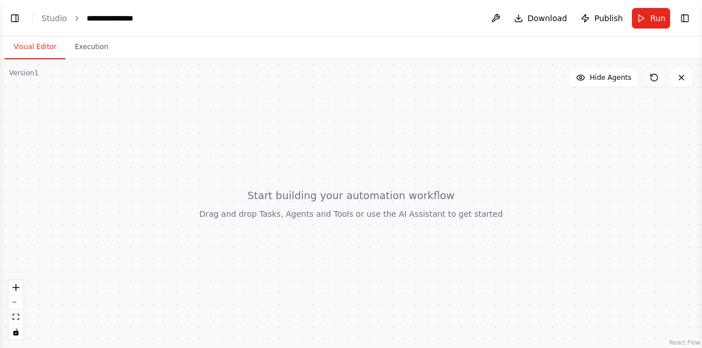
click at [655, 76] on icon at bounding box center [654, 77] width 9 height 9
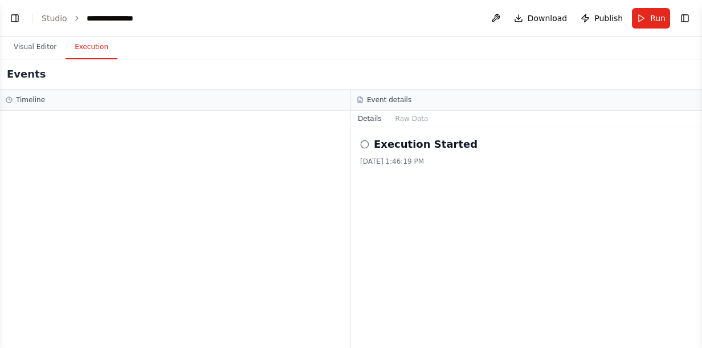
click at [92, 47] on button "Execution" at bounding box center [92, 47] width 52 height 24
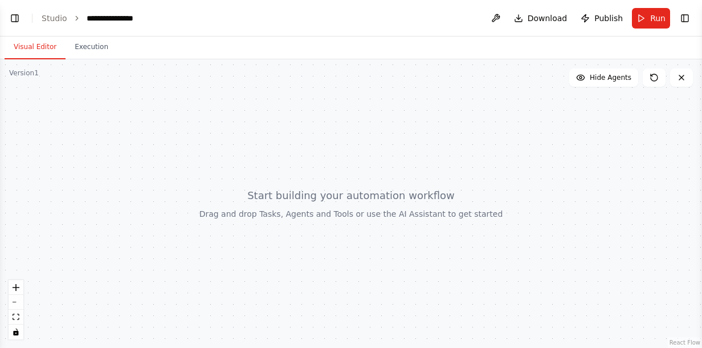
click at [24, 52] on button "Visual Editor" at bounding box center [35, 47] width 61 height 24
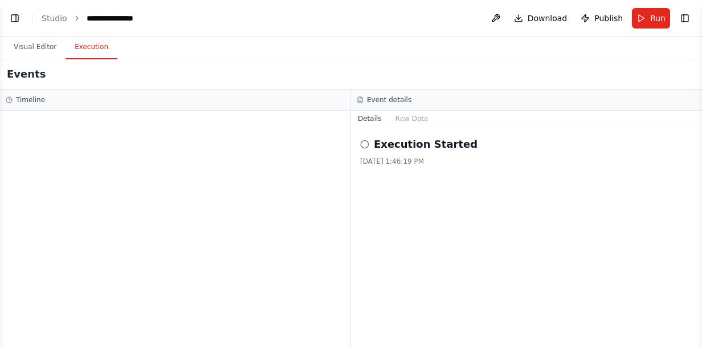
click at [74, 48] on button "Execution" at bounding box center [92, 47] width 52 height 24
click at [416, 142] on h2 "Execution Started" at bounding box center [426, 144] width 104 height 16
click at [365, 146] on icon at bounding box center [364, 144] width 9 height 9
click at [409, 115] on button "Raw Data" at bounding box center [412, 119] width 47 height 16
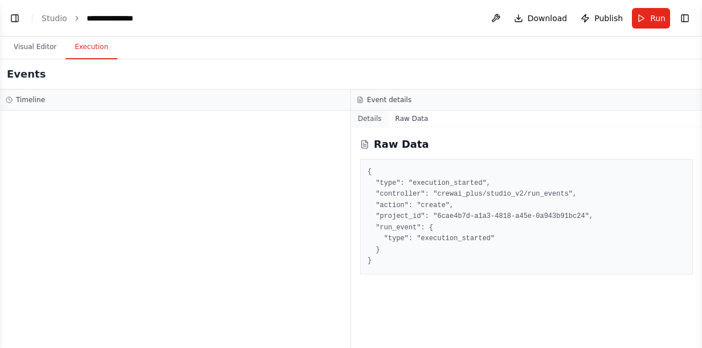
click at [365, 118] on button "Details" at bounding box center [370, 119] width 38 height 16
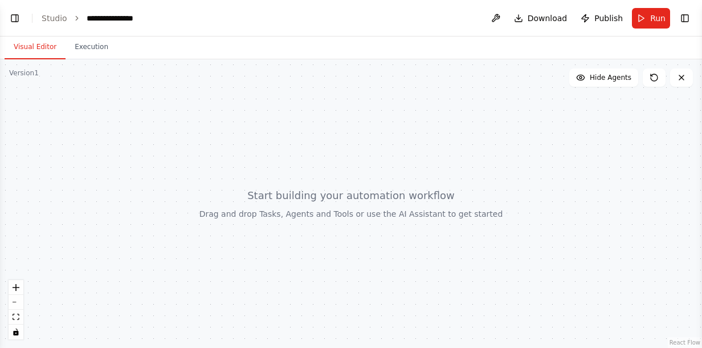
click at [27, 46] on button "Visual Editor" at bounding box center [35, 47] width 61 height 24
click at [55, 14] on link "Studio" at bounding box center [55, 18] width 26 height 9
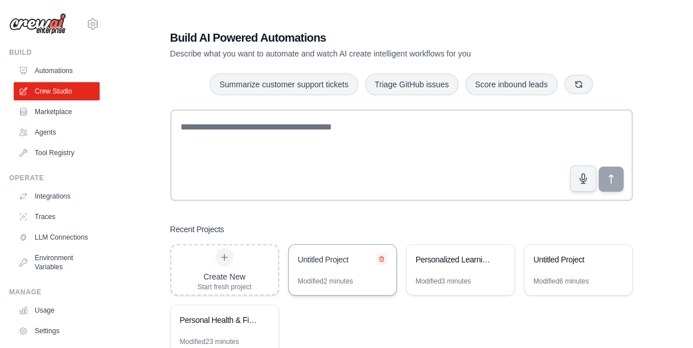
click at [381, 261] on icon at bounding box center [381, 258] width 7 height 7
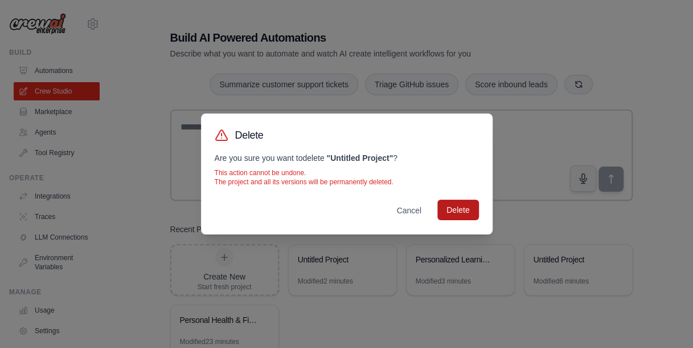
click at [456, 210] on button "Delete" at bounding box center [458, 209] width 41 height 21
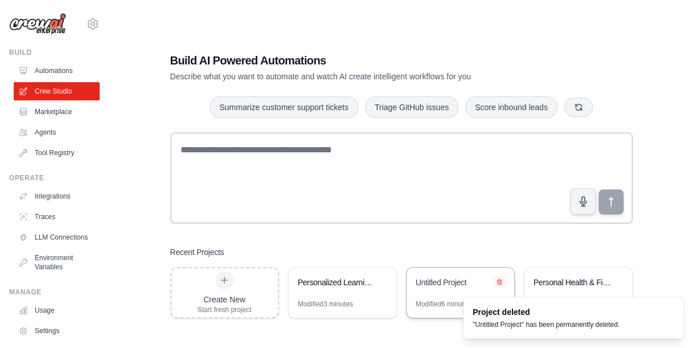
click at [498, 283] on icon at bounding box center [499, 281] width 5 height 5
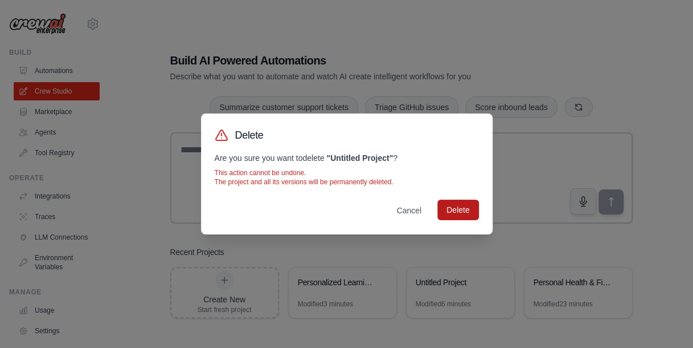
click at [470, 210] on button "Delete" at bounding box center [458, 209] width 41 height 21
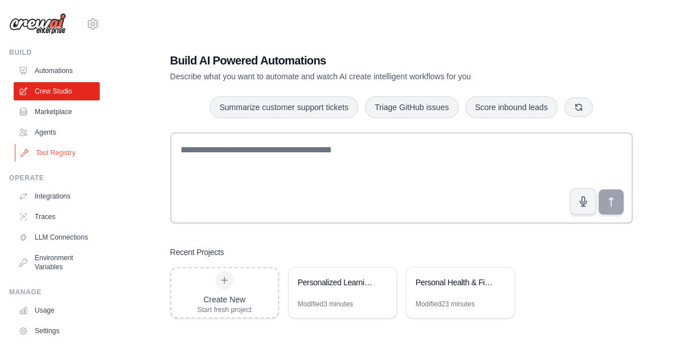
click at [48, 153] on link "Tool Registry" at bounding box center [58, 153] width 86 height 18
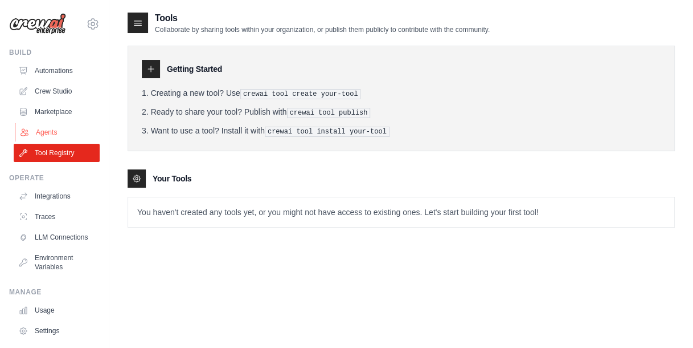
click at [48, 131] on link "Agents" at bounding box center [58, 132] width 86 height 18
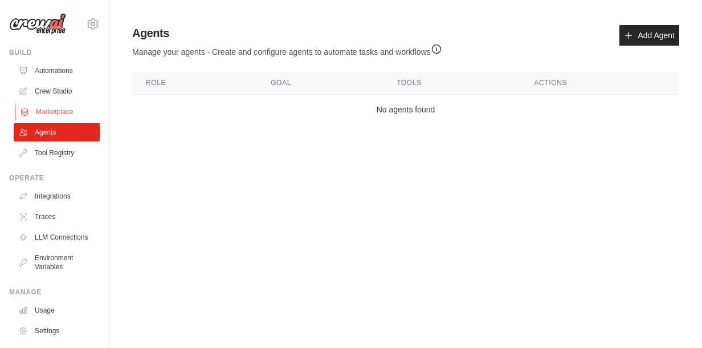
click at [63, 108] on link "Marketplace" at bounding box center [58, 112] width 86 height 18
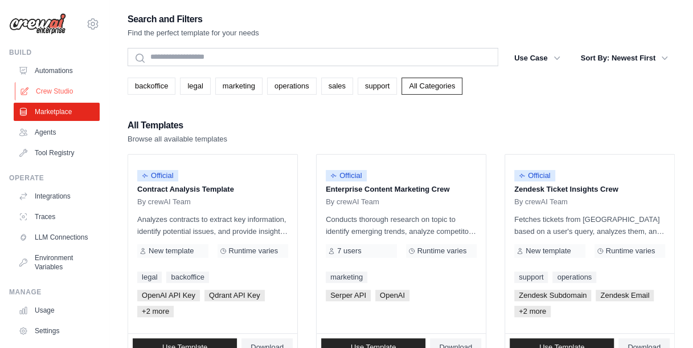
click at [58, 89] on link "Crew Studio" at bounding box center [58, 91] width 86 height 18
click at [192, 87] on link "legal" at bounding box center [195, 85] width 30 height 17
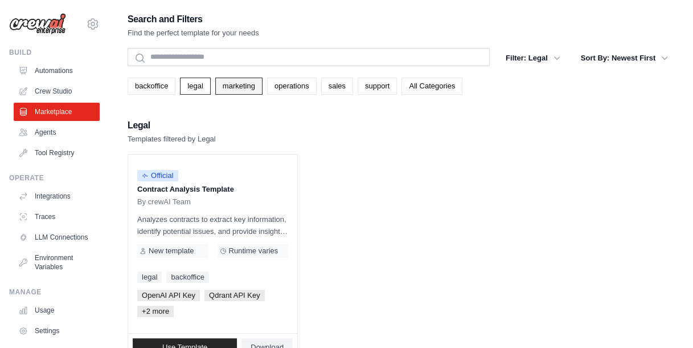
click at [228, 80] on link "marketing" at bounding box center [238, 85] width 47 height 17
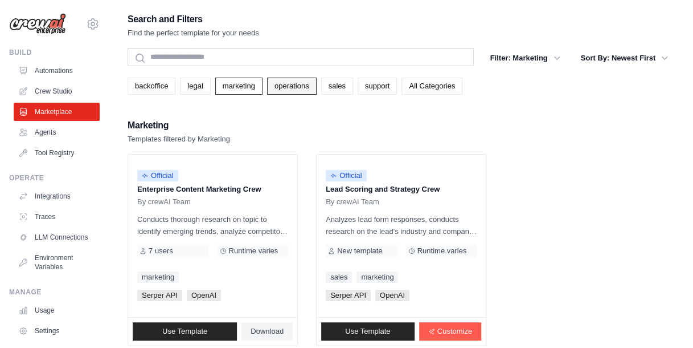
click at [294, 84] on link "operations" at bounding box center [292, 85] width 50 height 17
click at [334, 88] on link "sales" at bounding box center [337, 85] width 32 height 17
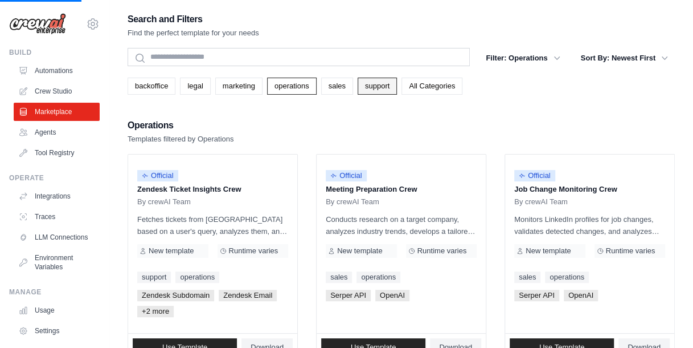
click at [374, 87] on link "support" at bounding box center [377, 85] width 39 height 17
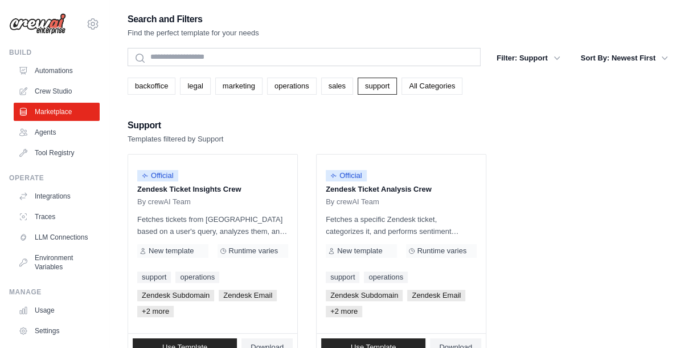
scroll to position [38, 0]
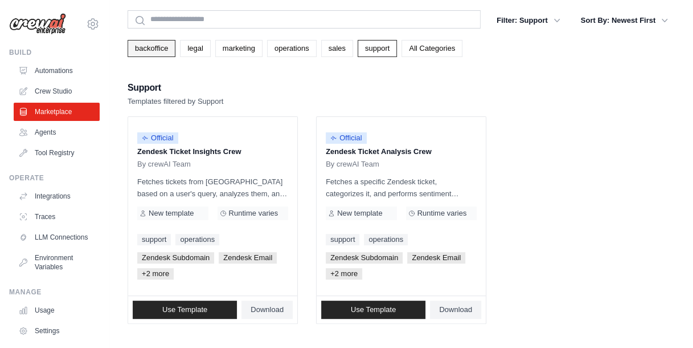
click at [139, 44] on link "backoffice" at bounding box center [152, 48] width 48 height 17
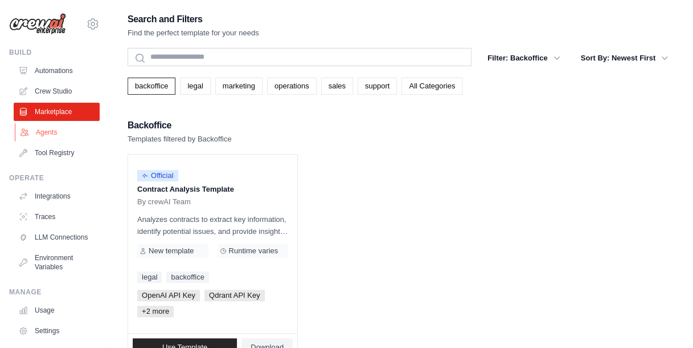
click at [38, 130] on link "Agents" at bounding box center [58, 132] width 86 height 18
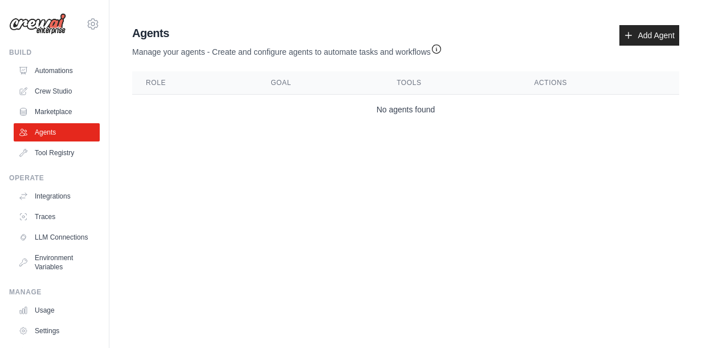
click at [46, 102] on ul "Automations Crew Studio Marketplace Agents Tool Registry" at bounding box center [57, 112] width 86 height 100
click at [46, 107] on link "Marketplace" at bounding box center [58, 112] width 86 height 18
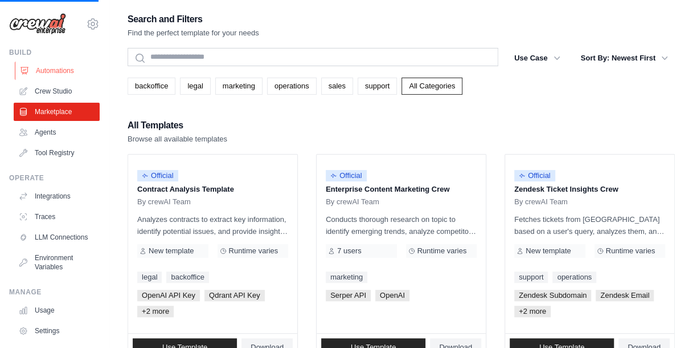
click at [53, 73] on link "Automations" at bounding box center [58, 71] width 86 height 18
